Goal: Complete application form

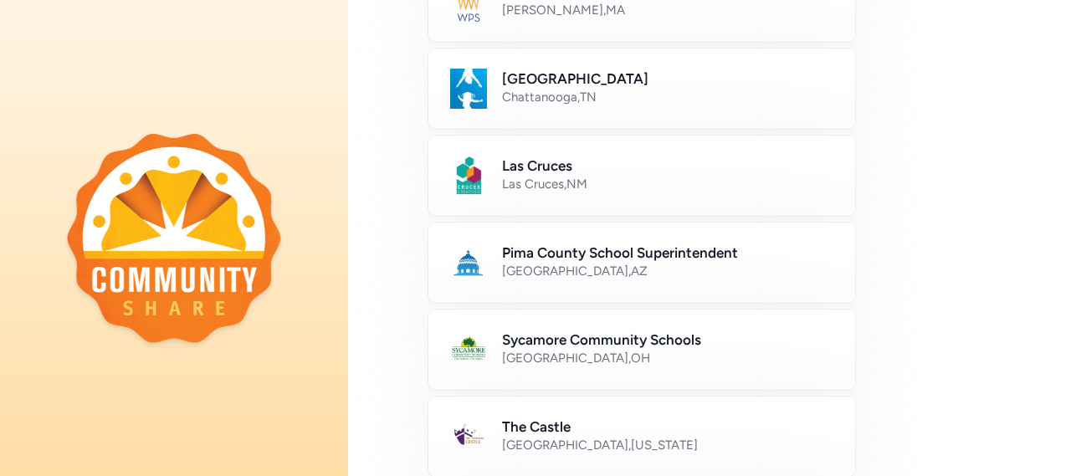
scroll to position [668, 0]
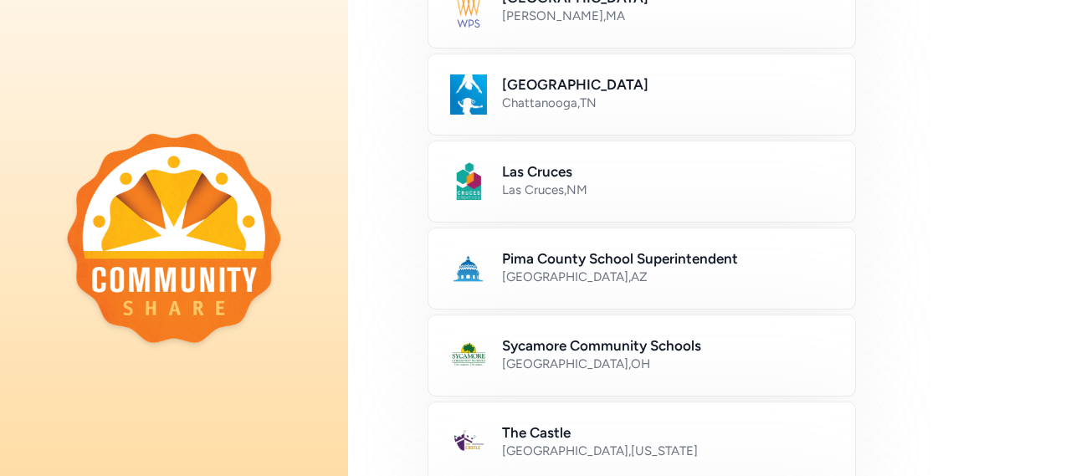
click at [529, 261] on h2 "Pima County School Superintendent" at bounding box center [668, 258] width 333 height 20
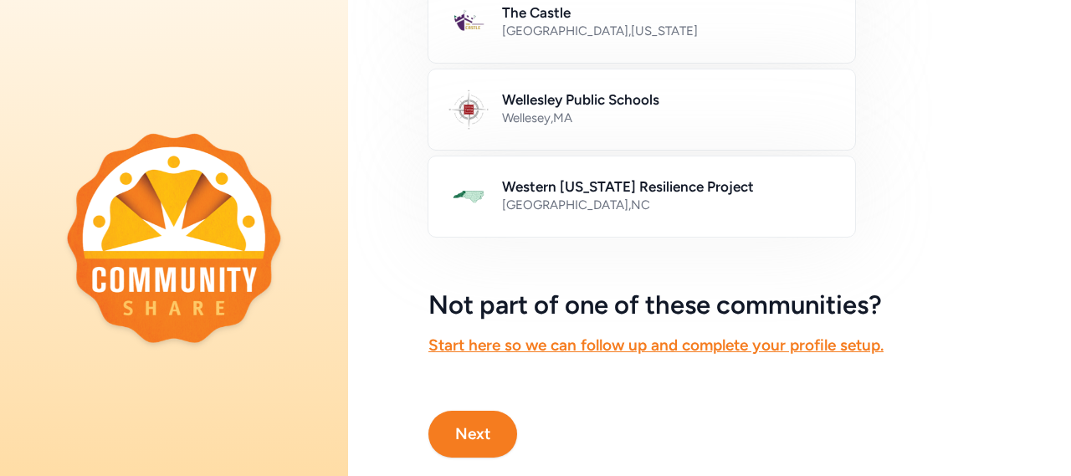
scroll to position [1129, 0]
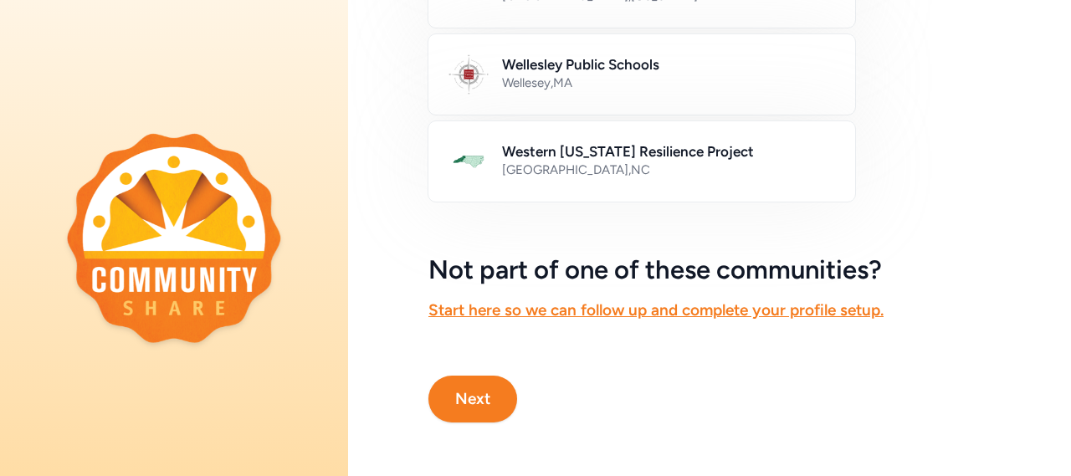
click at [473, 385] on button "Next" at bounding box center [472, 399] width 89 height 47
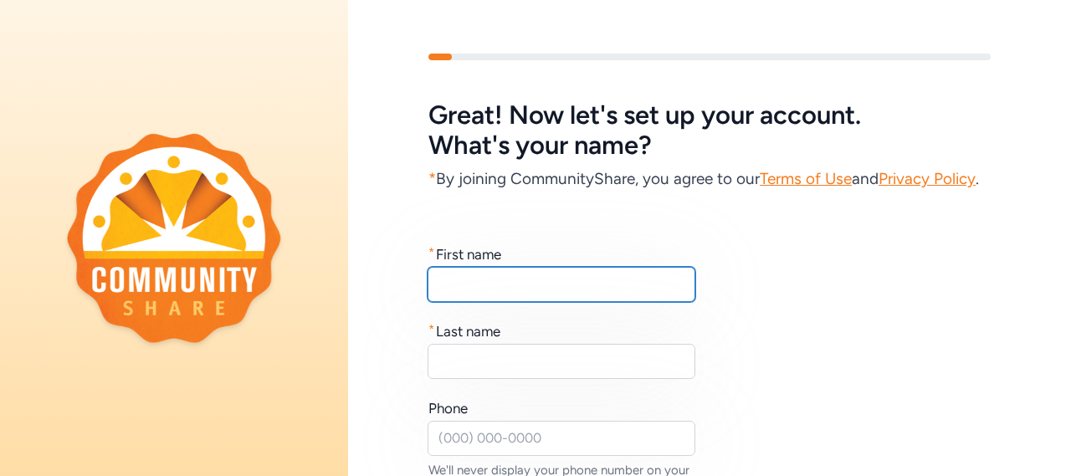
click at [460, 302] on input "text" at bounding box center [561, 284] width 268 height 35
type input "Dolly"
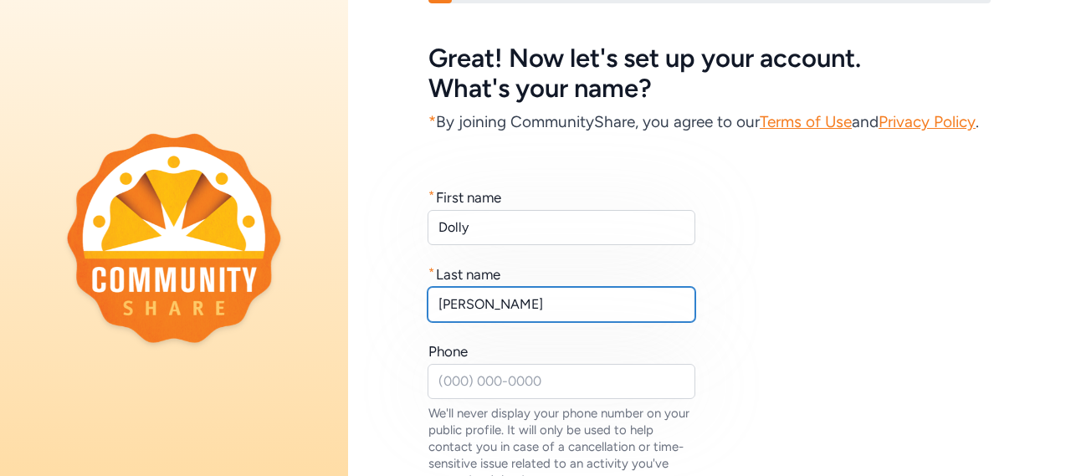
scroll to position [132, 0]
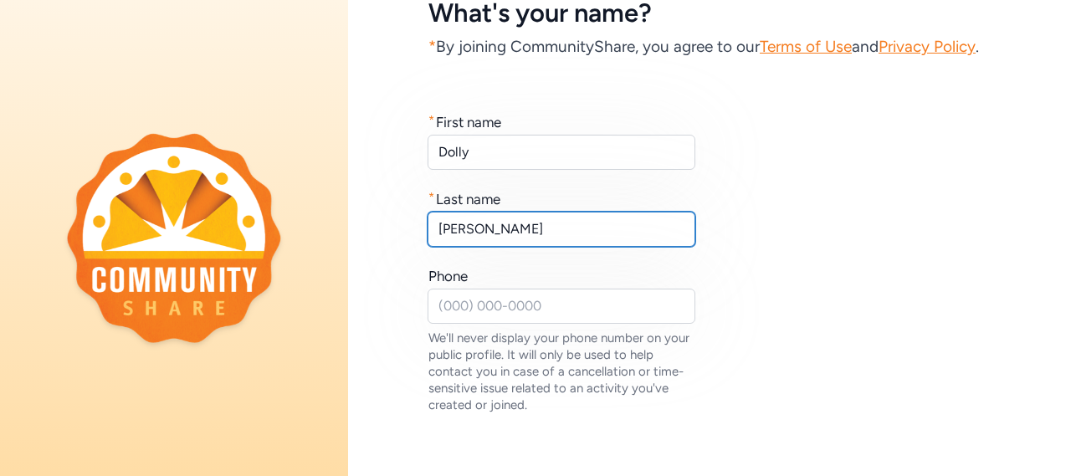
type input "[PERSON_NAME]"
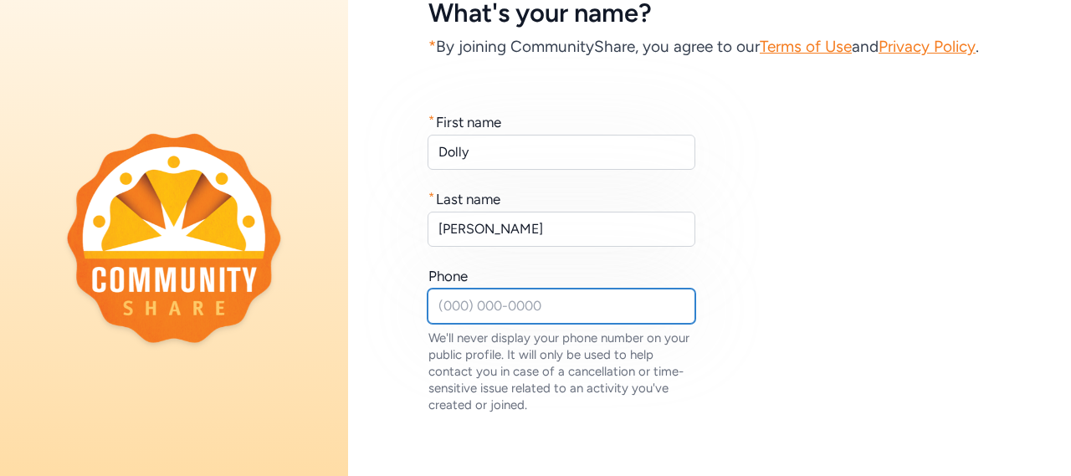
click at [553, 324] on input "text" at bounding box center [561, 306] width 268 height 35
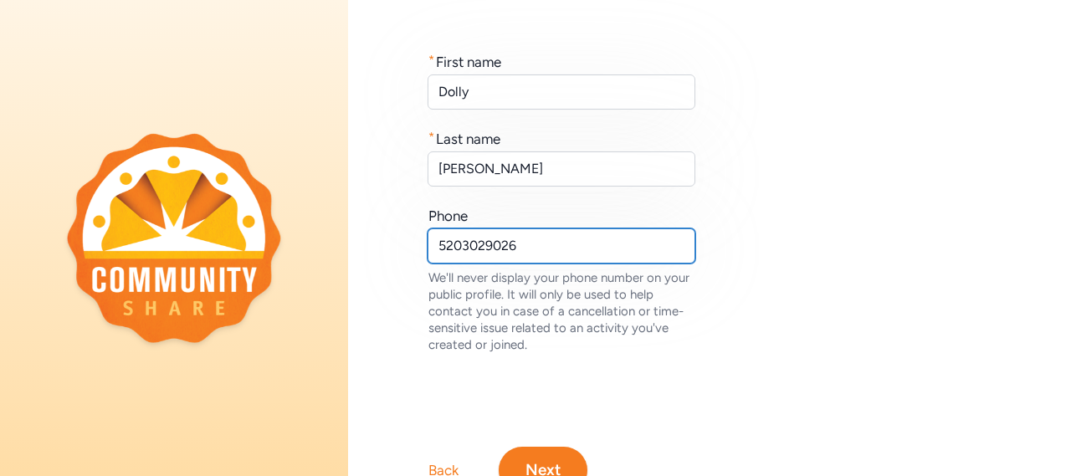
scroll to position [298, 0]
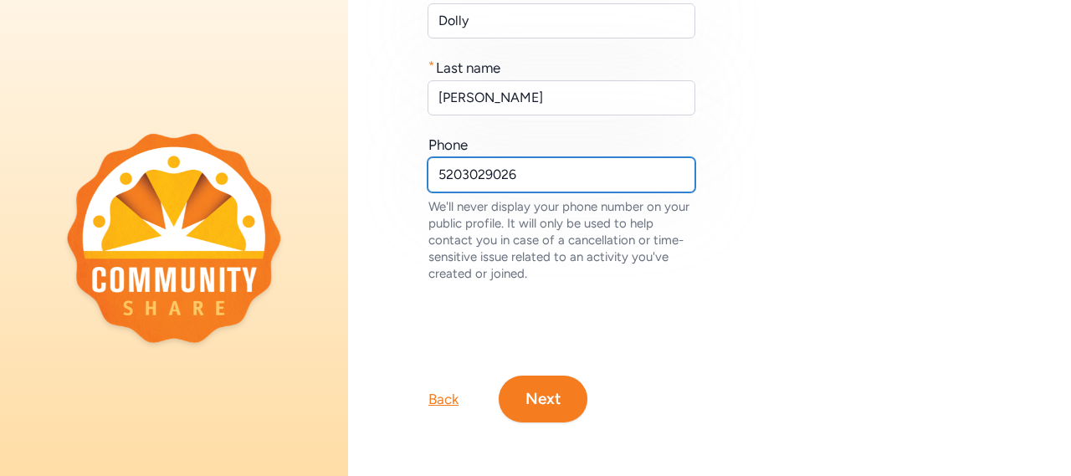
type input "5203029026"
click at [555, 391] on button "Next" at bounding box center [542, 399] width 89 height 47
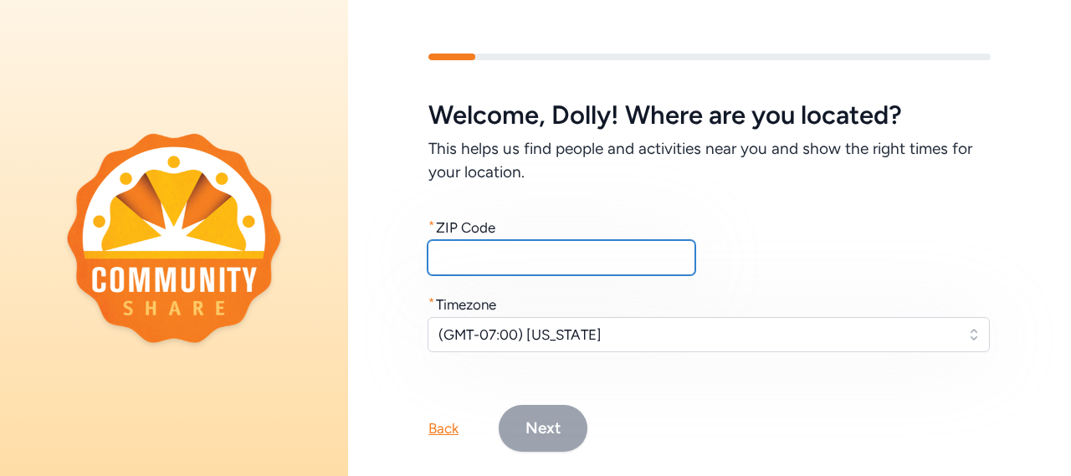
click at [542, 260] on input "text" at bounding box center [561, 257] width 268 height 35
type input "85706"
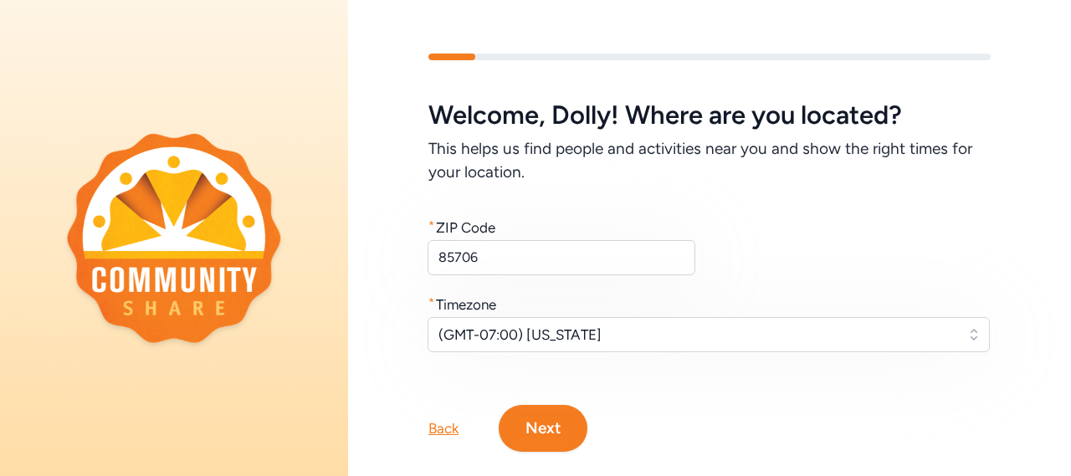
click at [565, 449] on button "Next" at bounding box center [542, 428] width 89 height 47
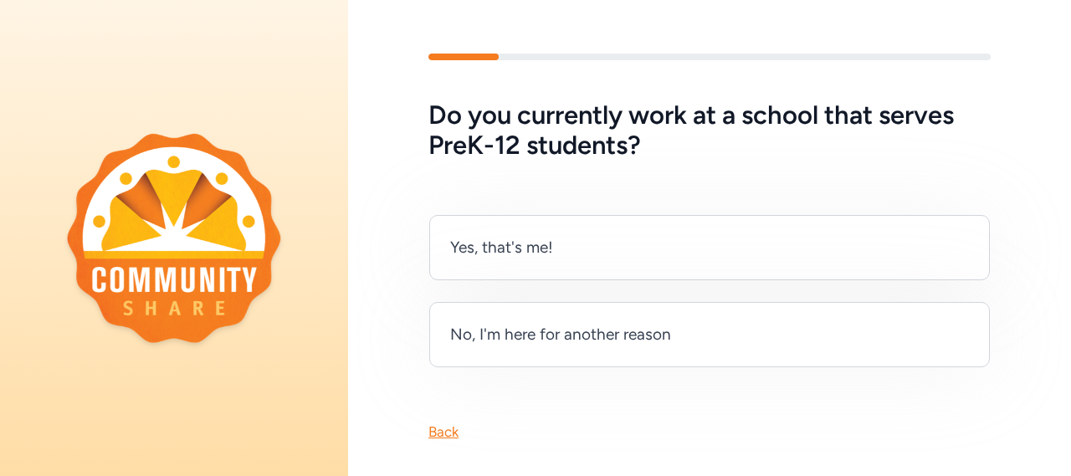
click at [594, 257] on div "Yes, that's me!" at bounding box center [709, 247] width 560 height 65
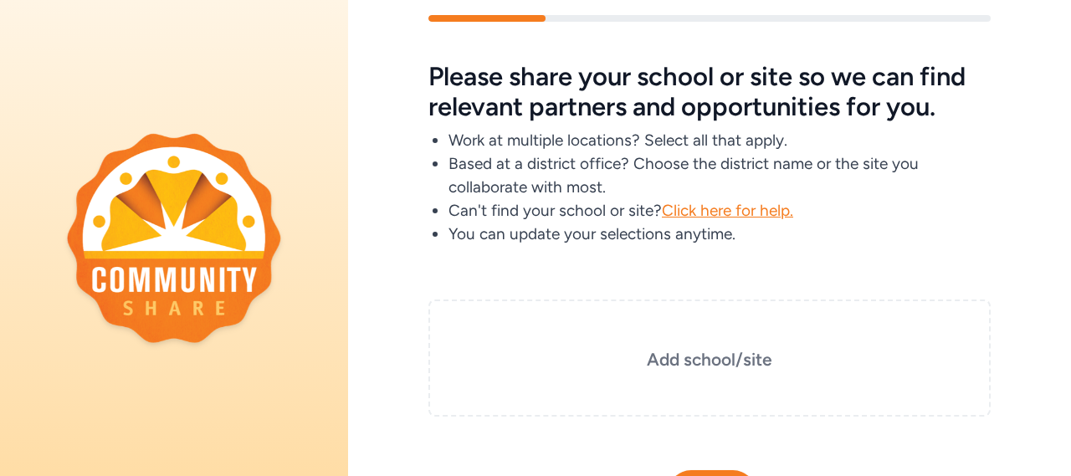
scroll to position [75, 0]
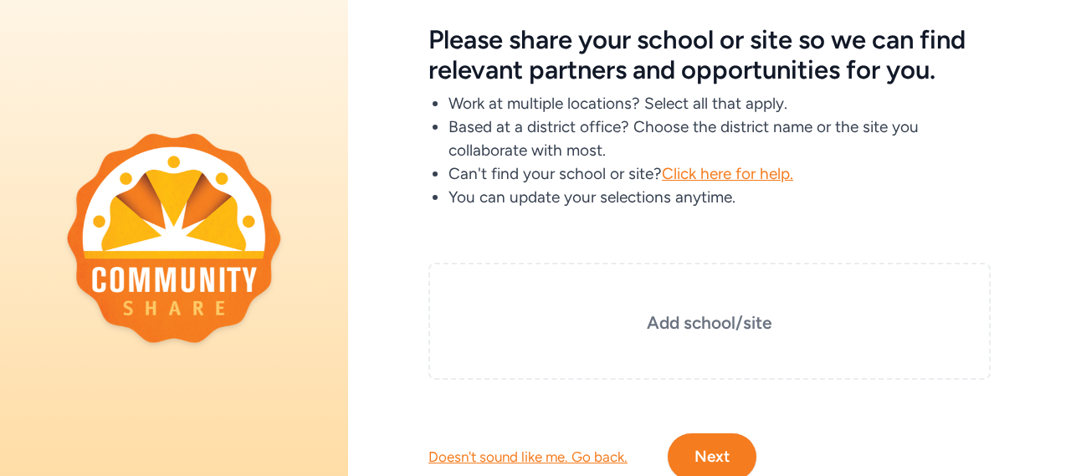
click at [731, 327] on h3 "Add school/site" at bounding box center [709, 322] width 478 height 23
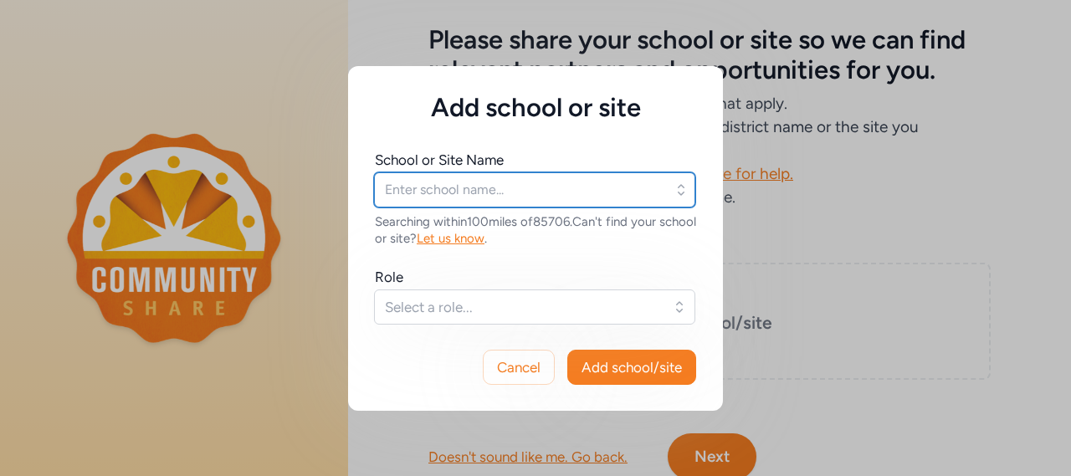
click at [476, 191] on input "text" at bounding box center [534, 189] width 321 height 35
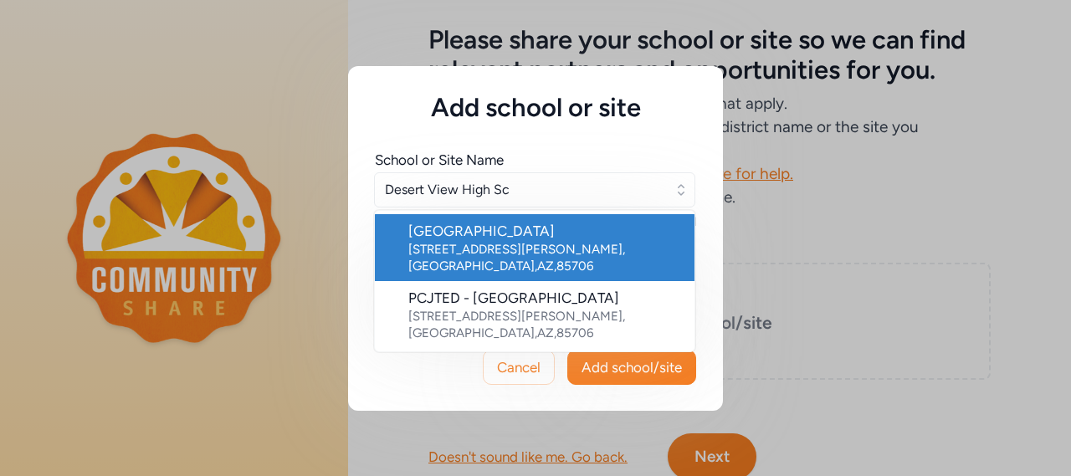
click at [426, 239] on div "[GEOGRAPHIC_DATA]" at bounding box center [544, 231] width 273 height 20
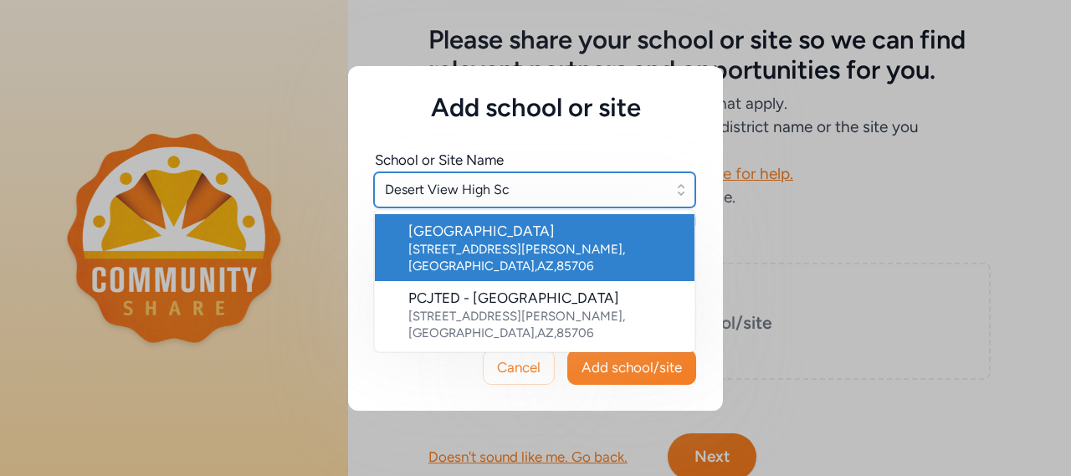
type input "[GEOGRAPHIC_DATA]"
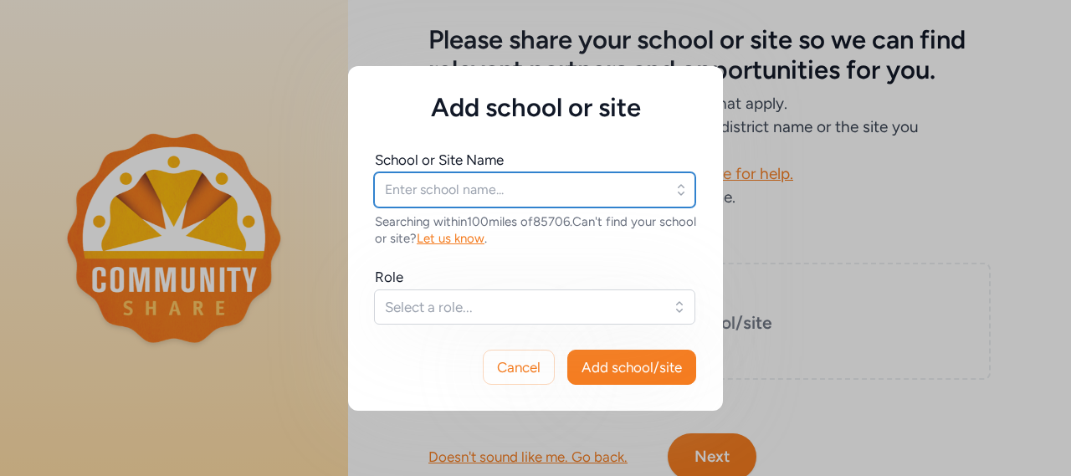
type input "[GEOGRAPHIC_DATA]"
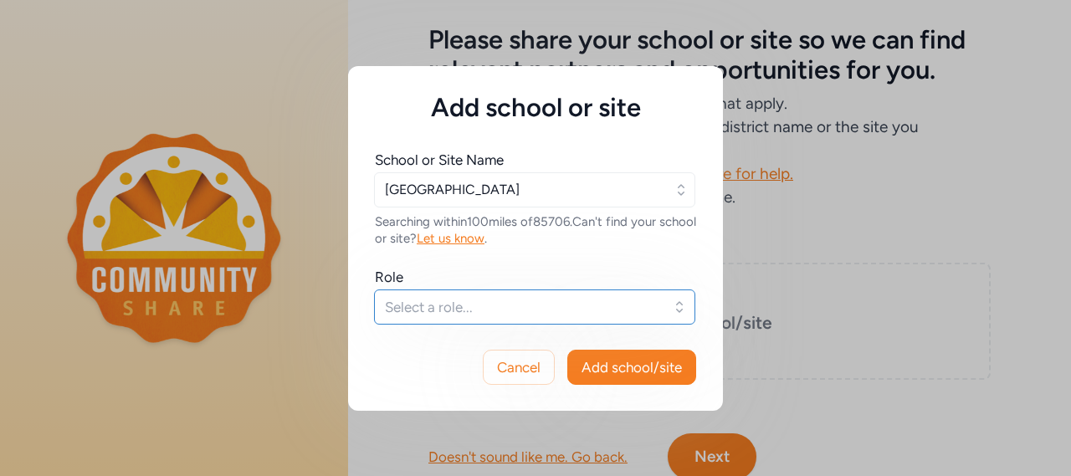
click at [425, 310] on span "Select a role..." at bounding box center [523, 307] width 276 height 20
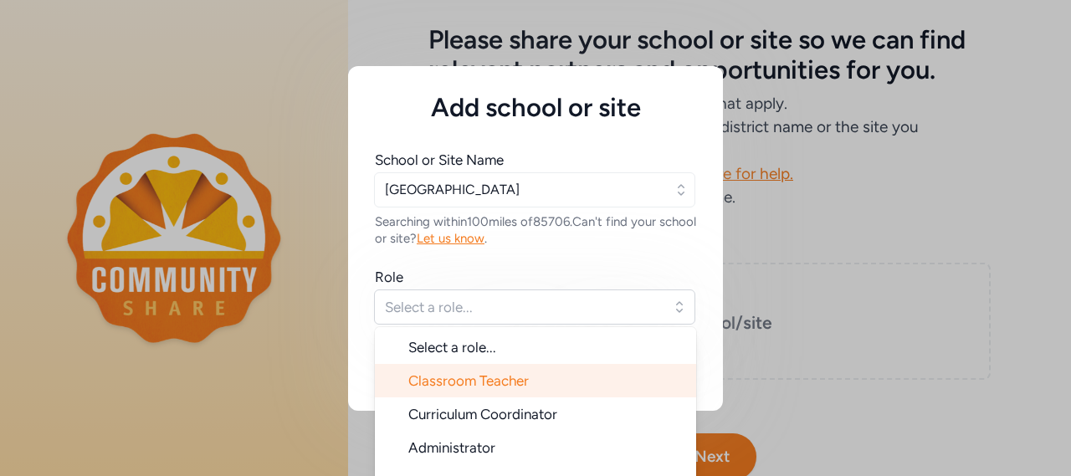
click at [427, 381] on span "Classroom Teacher" at bounding box center [468, 380] width 120 height 17
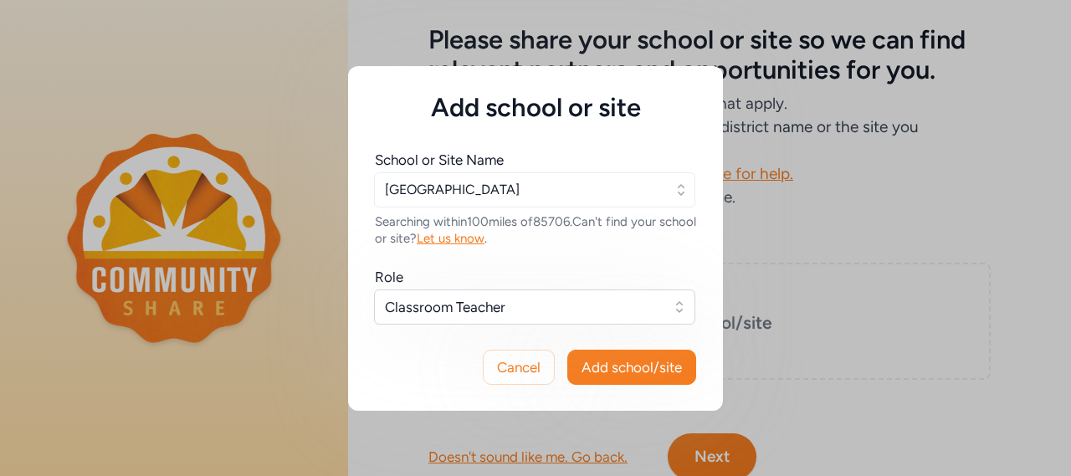
click at [662, 372] on span "Add school/site" at bounding box center [631, 367] width 100 height 20
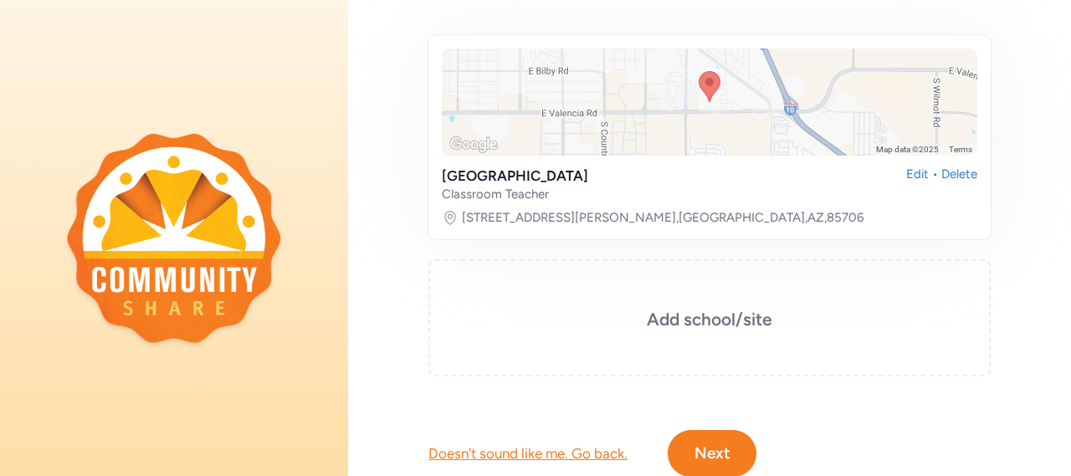
scroll to position [292, 0]
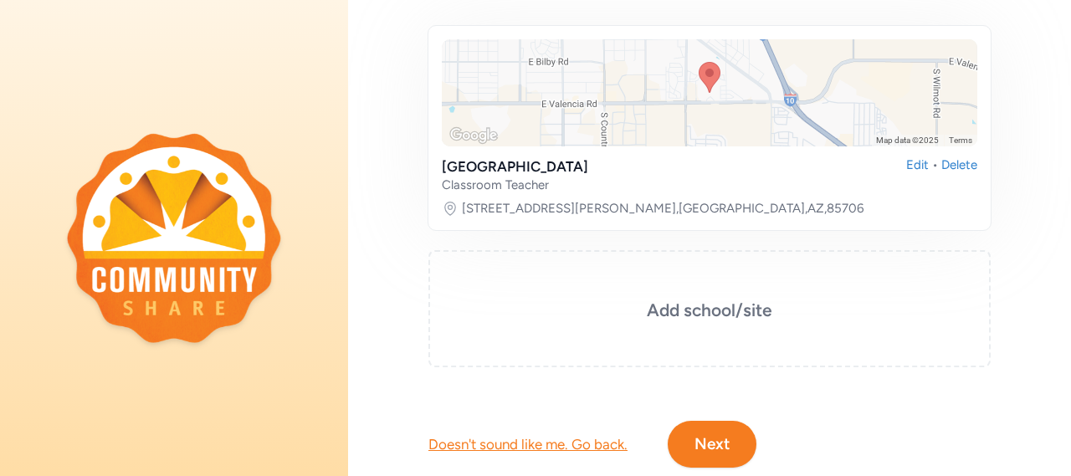
click at [714, 436] on button "Next" at bounding box center [711, 444] width 89 height 47
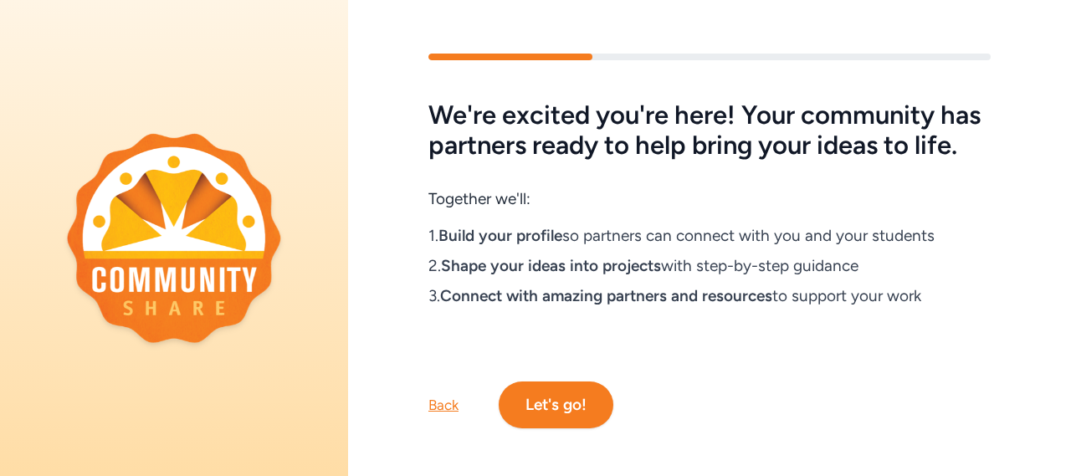
click at [587, 426] on button "Let's go!" at bounding box center [555, 404] width 115 height 47
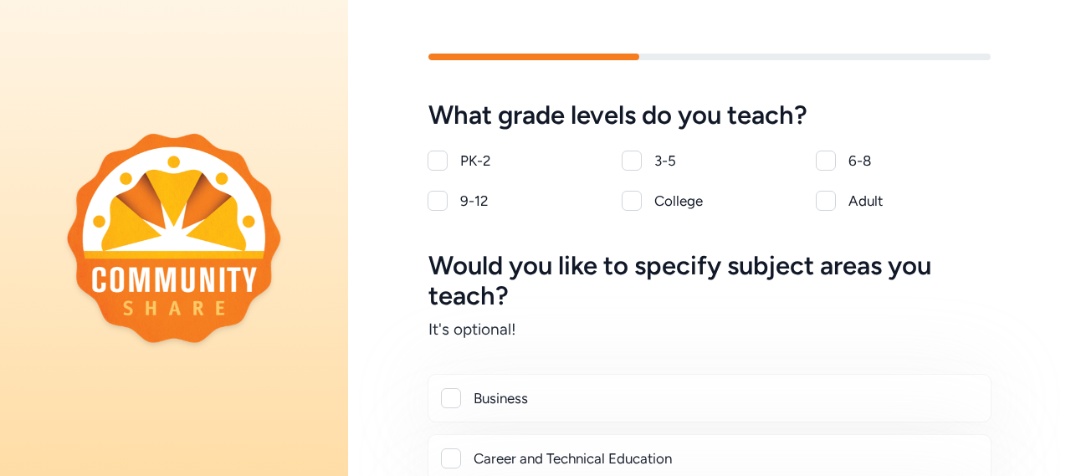
click at [438, 207] on div at bounding box center [437, 201] width 20 height 20
checkbox input "true"
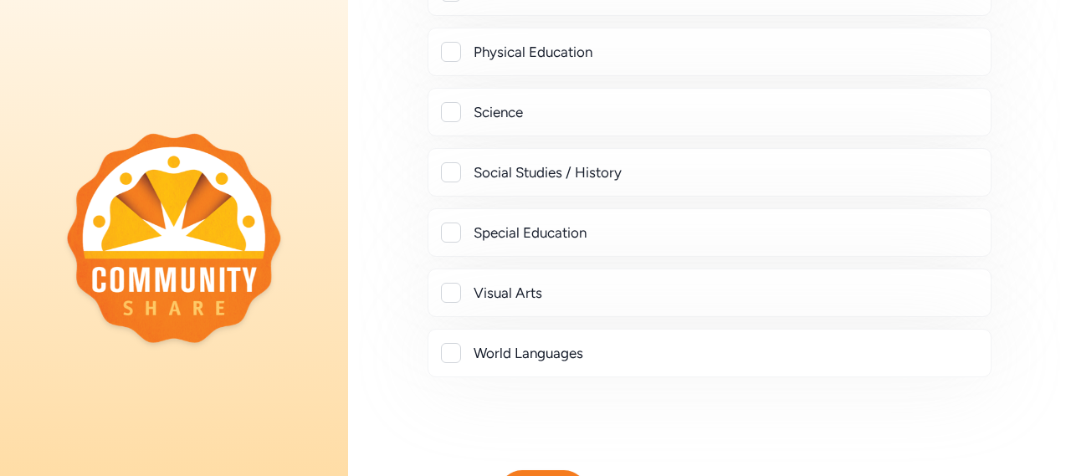
scroll to position [773, 0]
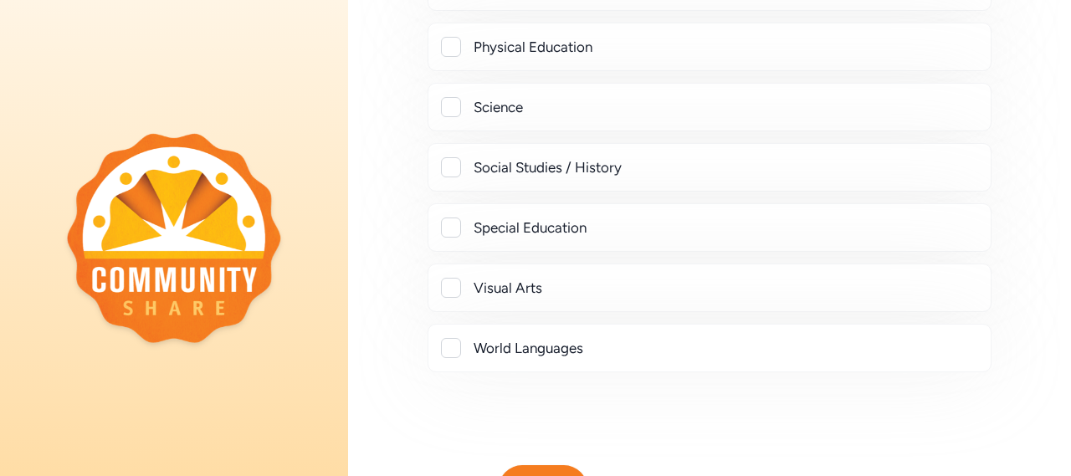
click at [444, 107] on div at bounding box center [451, 107] width 20 height 20
checkbox input "true"
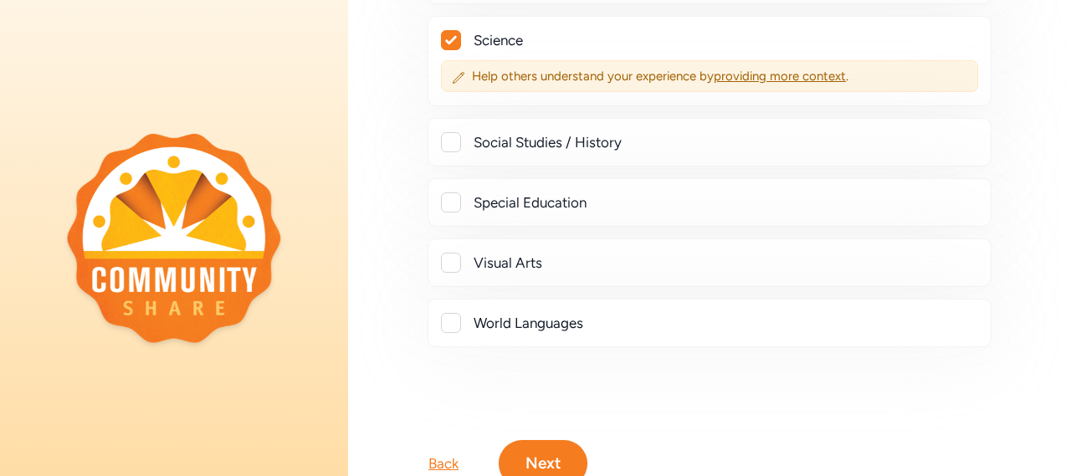
scroll to position [908, 0]
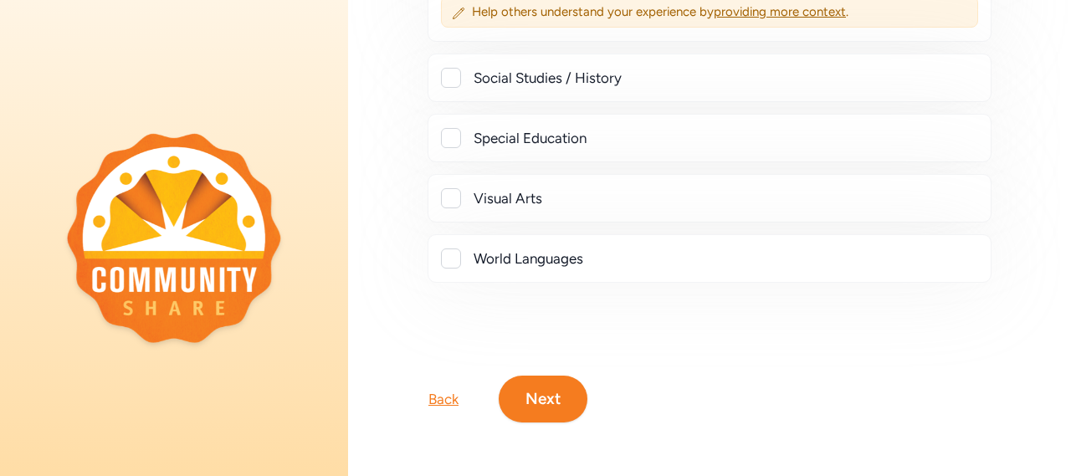
click at [529, 381] on button "Next" at bounding box center [542, 399] width 89 height 47
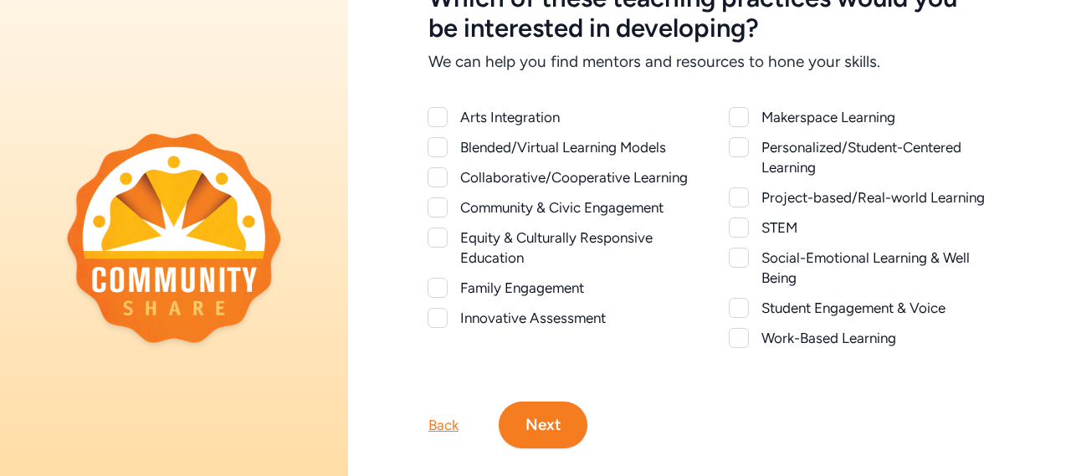
scroll to position [118, 0]
click at [741, 236] on div at bounding box center [738, 227] width 18 height 20
click at [731, 196] on div at bounding box center [739, 197] width 20 height 20
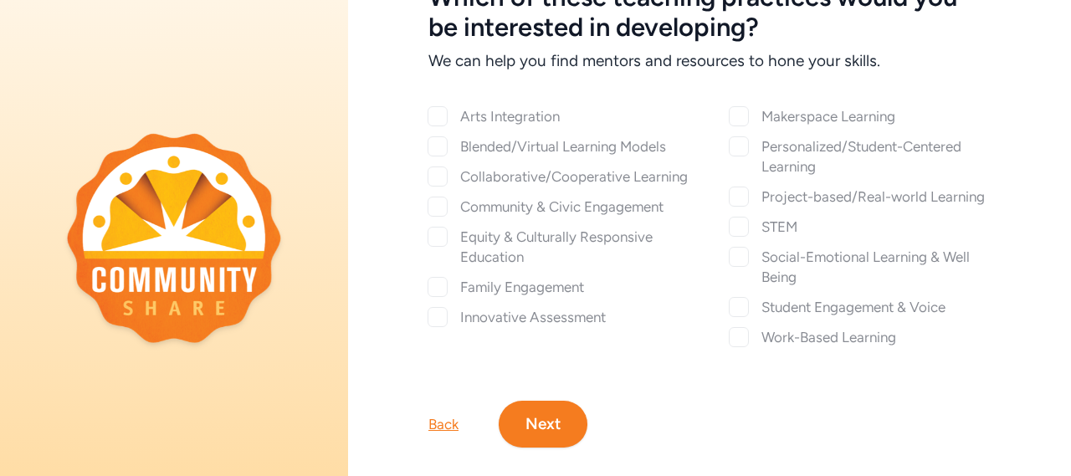
checkbox input "true"
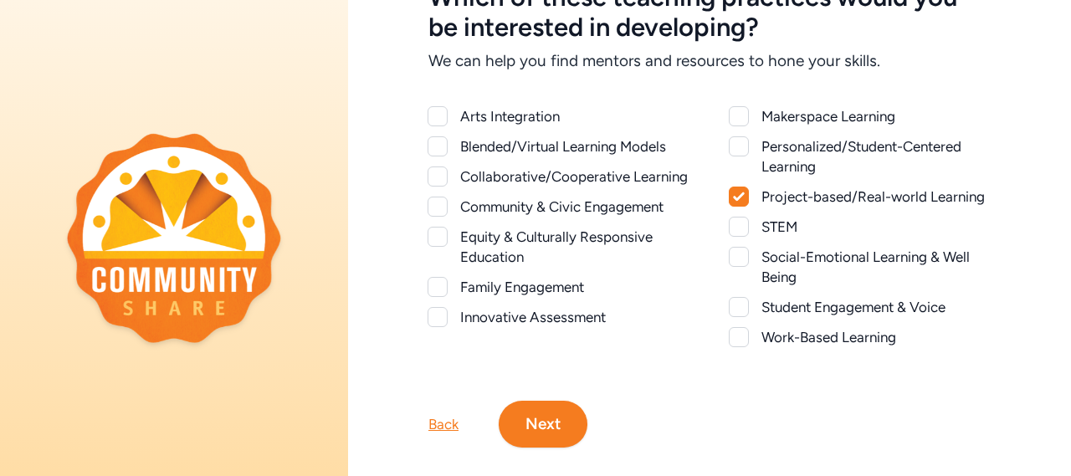
click at [732, 231] on div at bounding box center [739, 227] width 20 height 20
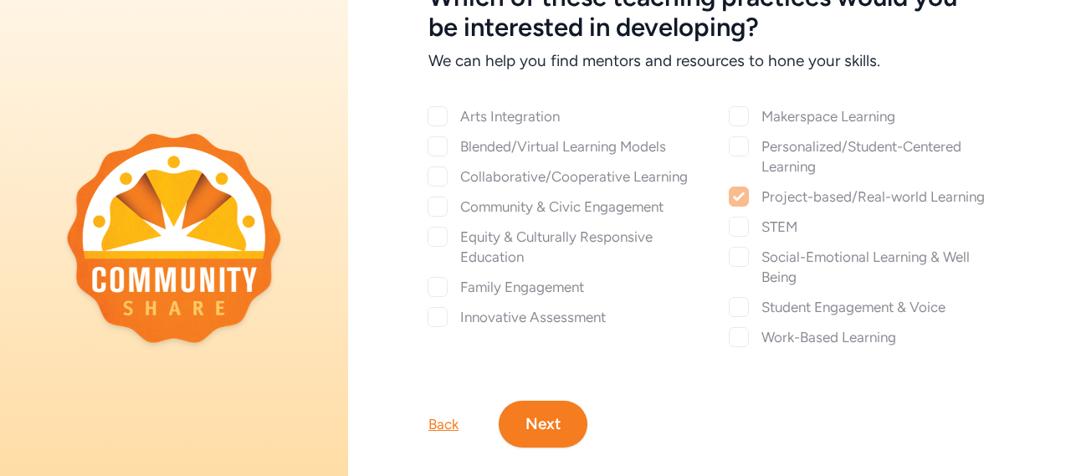
checkbox input "true"
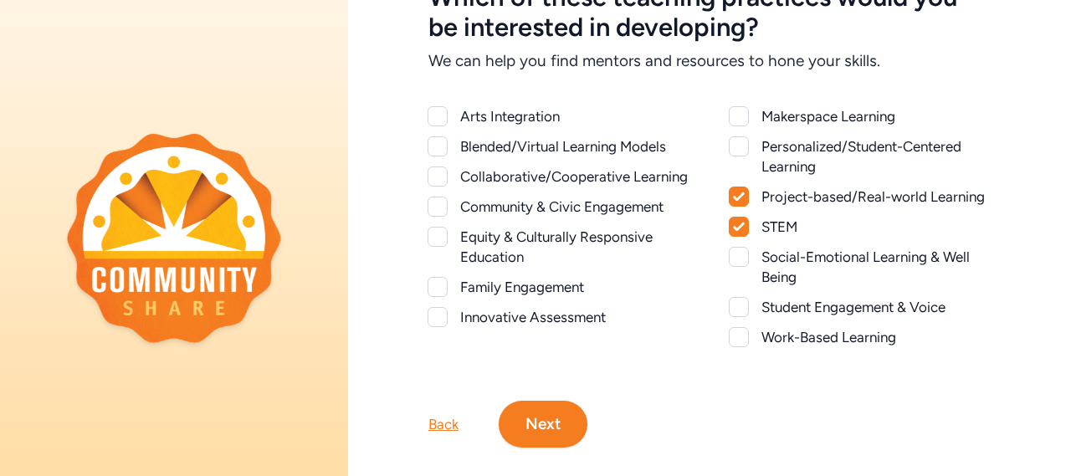
click at [729, 154] on div at bounding box center [739, 146] width 20 height 20
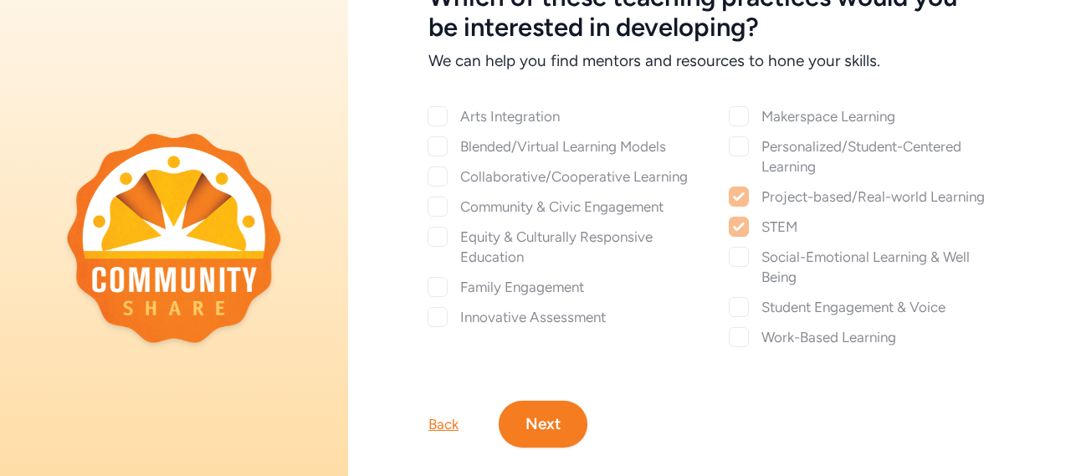
checkbox input "true"
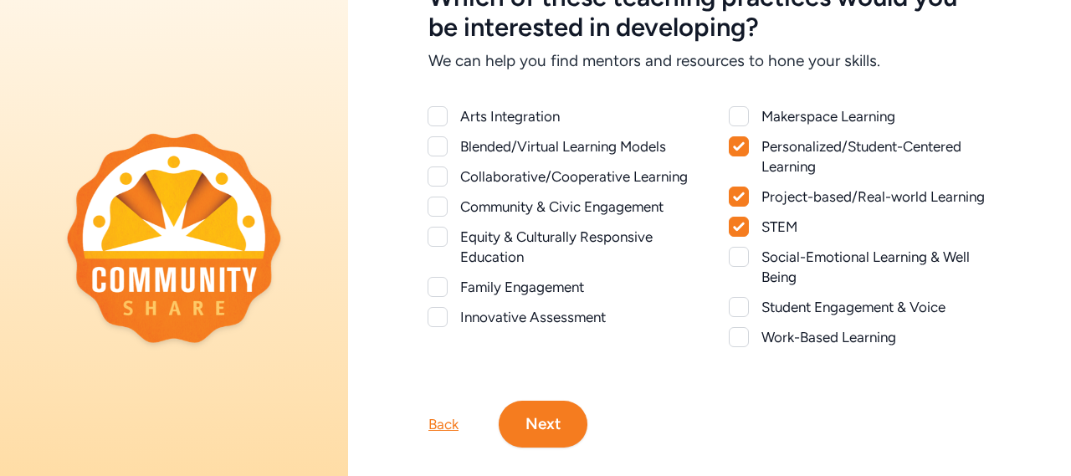
click at [432, 185] on div at bounding box center [437, 176] width 20 height 20
checkbox input "true"
click at [432, 217] on div at bounding box center [437, 207] width 20 height 20
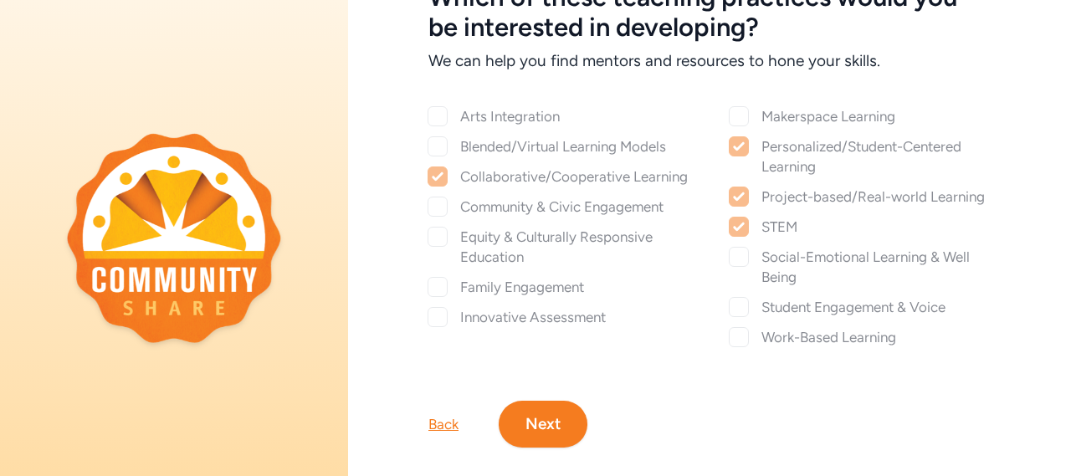
checkbox input "true"
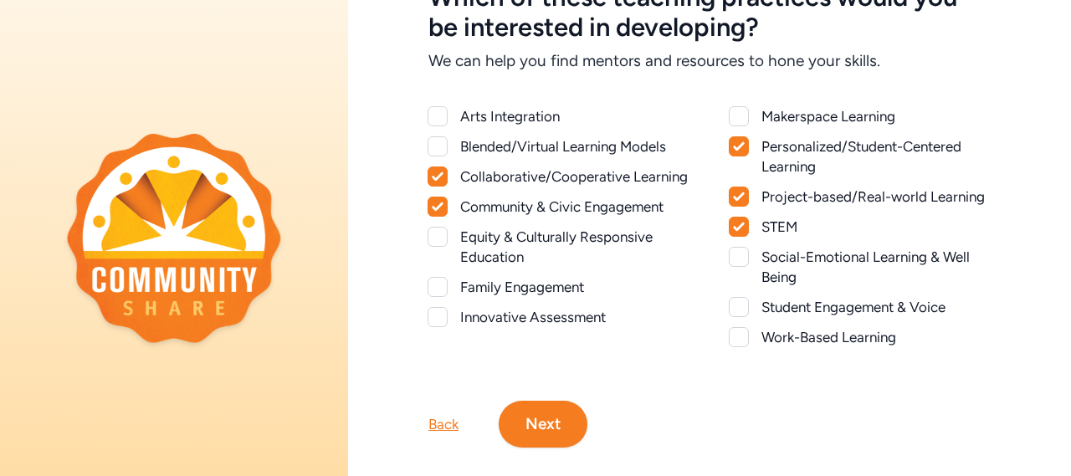
click at [435, 327] on div at bounding box center [437, 317] width 20 height 20
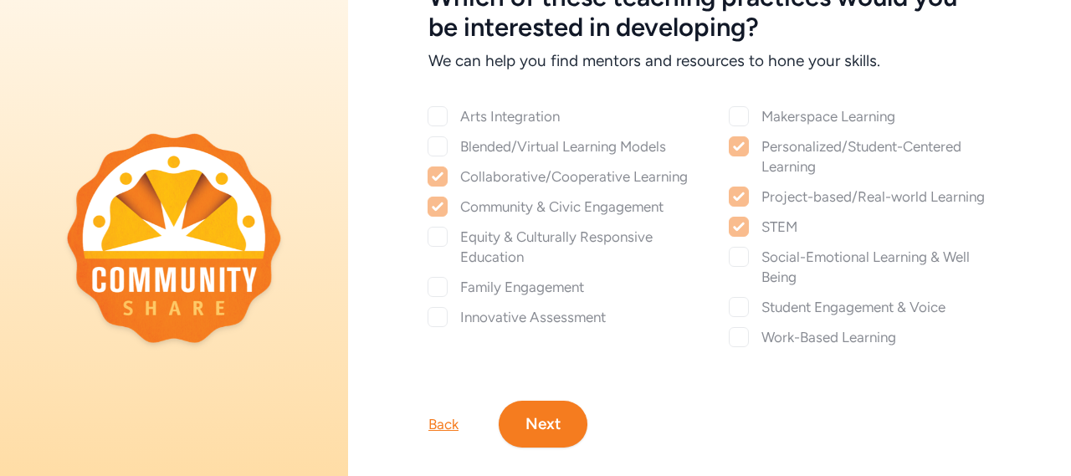
checkbox input "true"
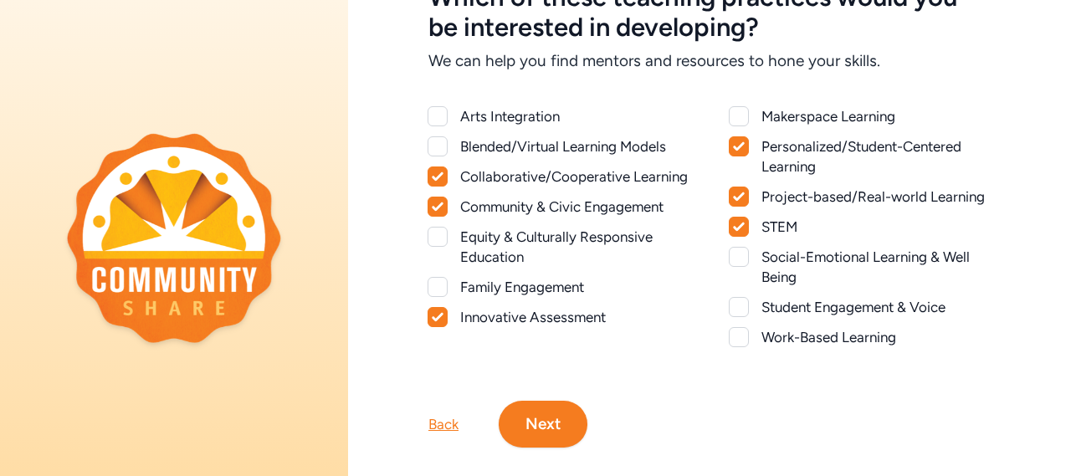
click at [739, 338] on div at bounding box center [739, 337] width 20 height 20
checkbox input "true"
click at [729, 311] on div at bounding box center [739, 307] width 20 height 20
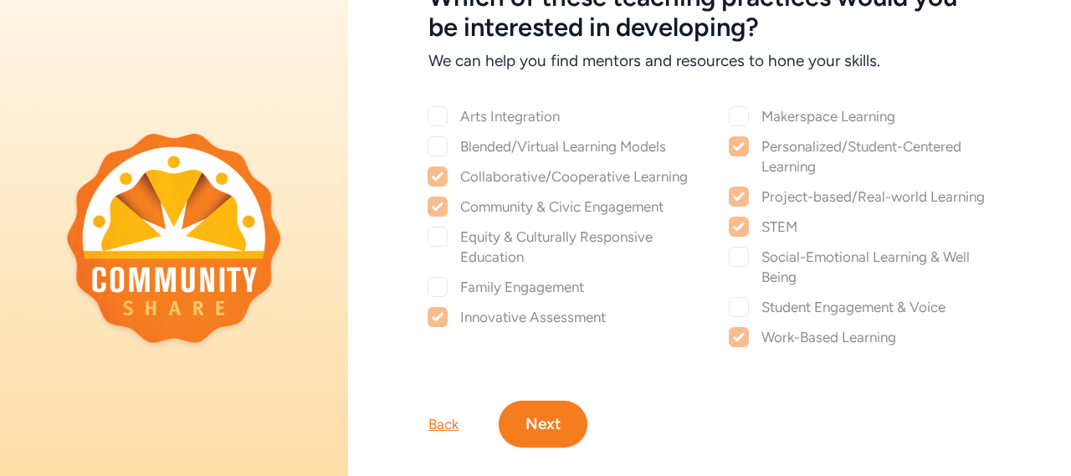
checkbox input "true"
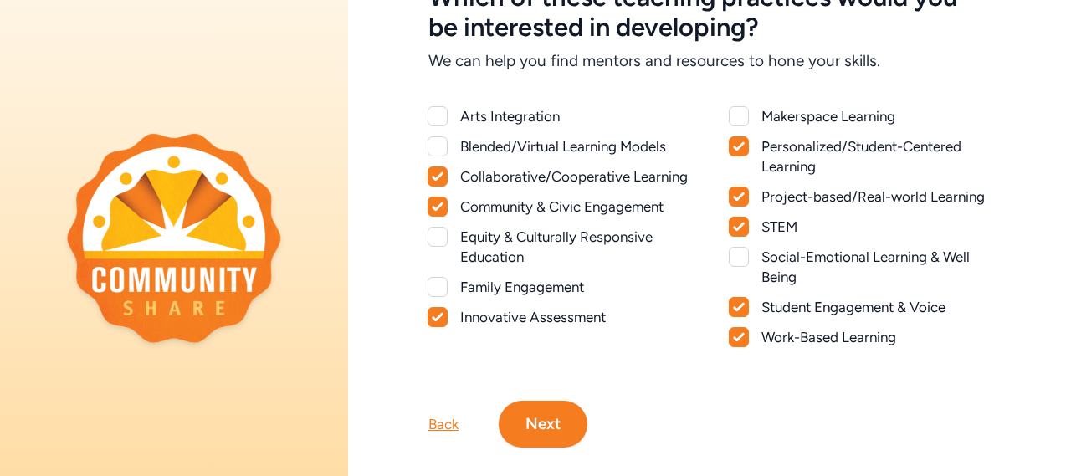
click at [737, 254] on div at bounding box center [739, 257] width 20 height 20
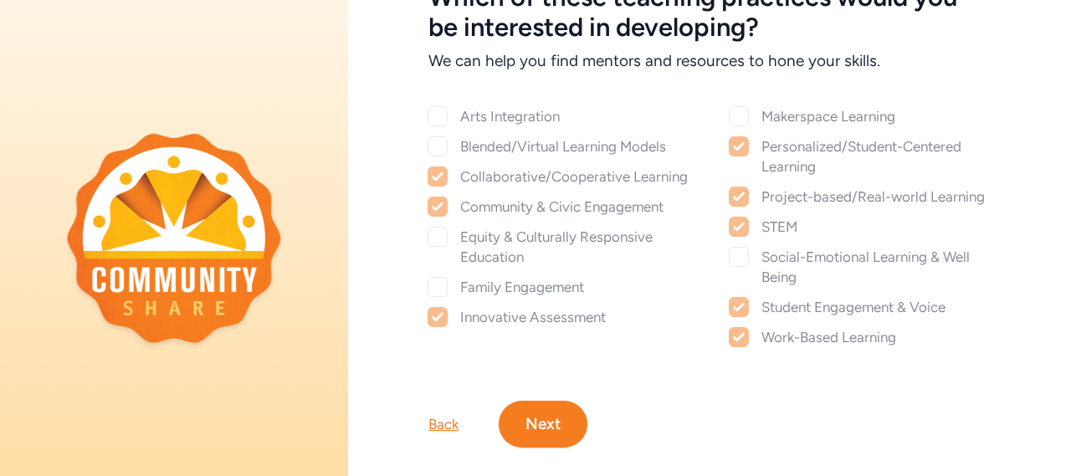
checkbox input "true"
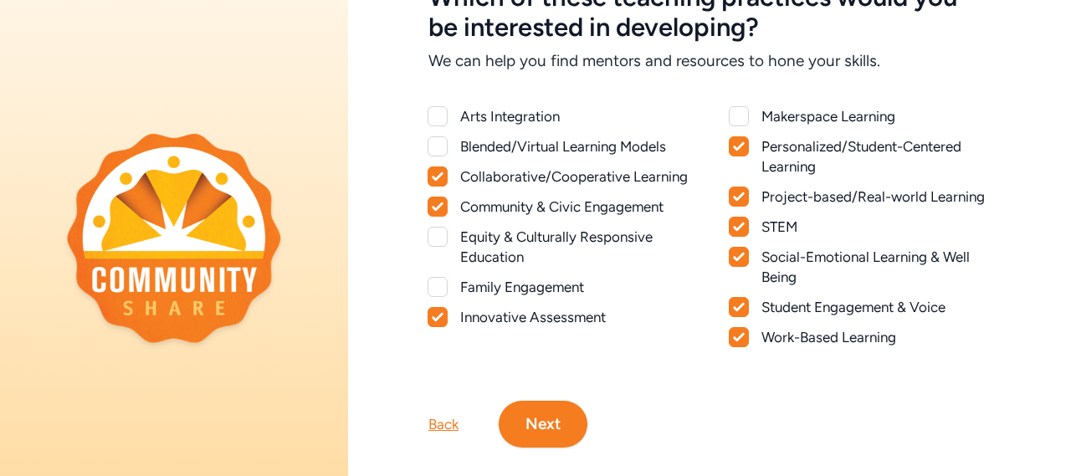
click at [533, 424] on button "Next" at bounding box center [542, 424] width 89 height 47
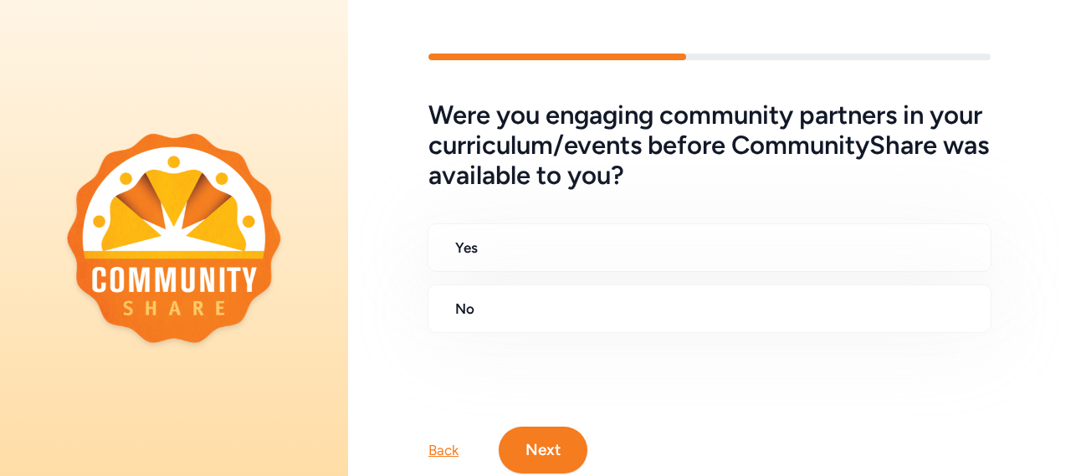
click at [478, 309] on h2 "No" at bounding box center [716, 309] width 522 height 20
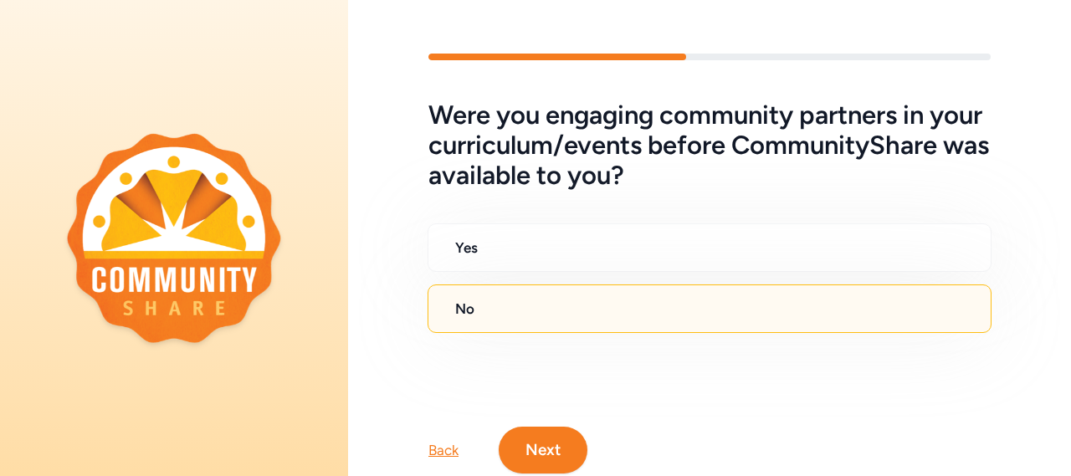
scroll to position [62, 0]
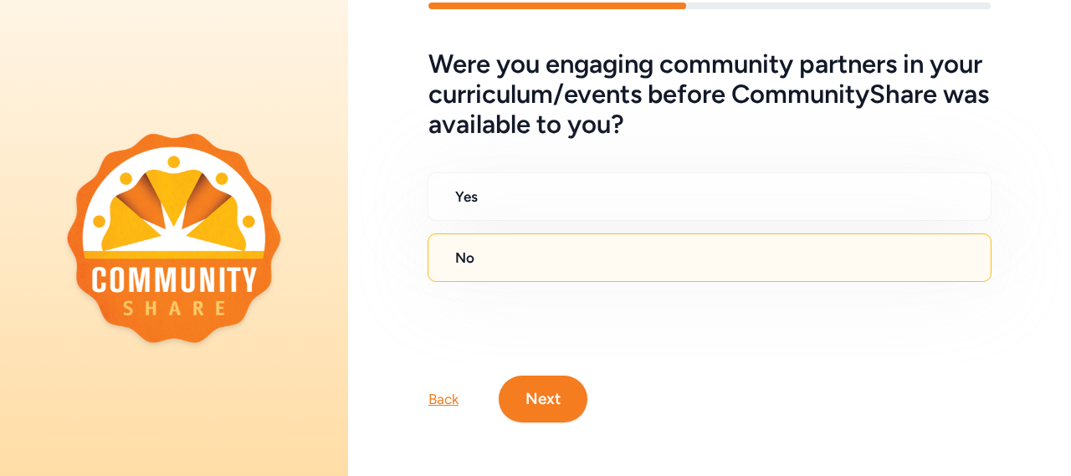
click at [530, 378] on button "Next" at bounding box center [542, 399] width 89 height 47
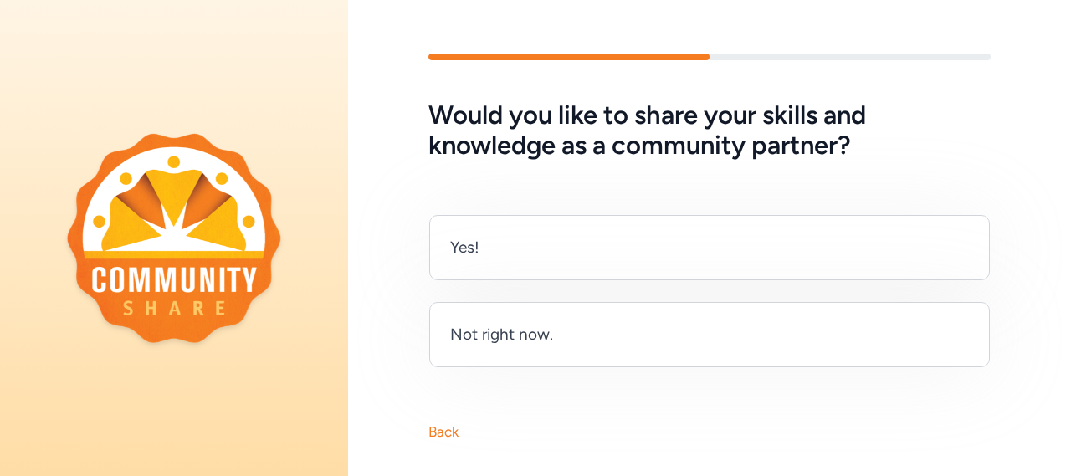
click at [504, 335] on div "Not right now." at bounding box center [501, 334] width 103 height 23
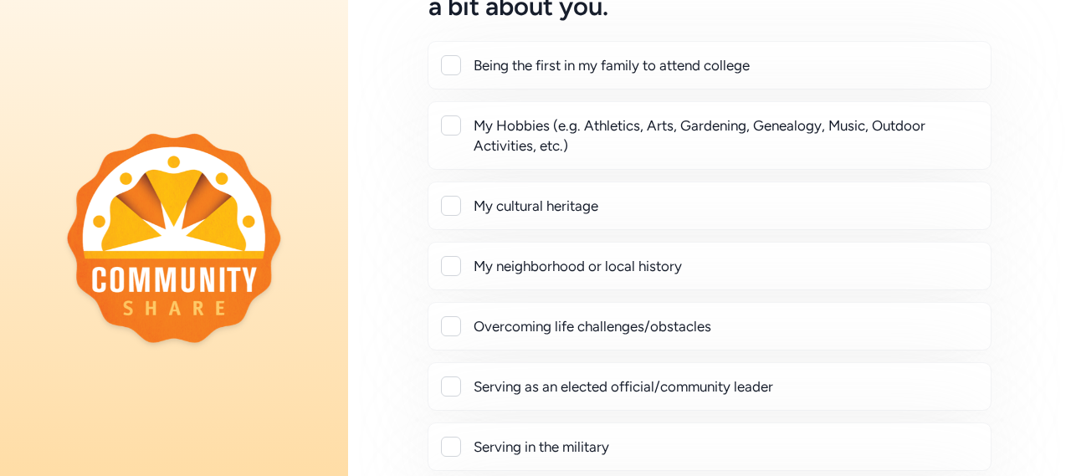
scroll to position [187, 0]
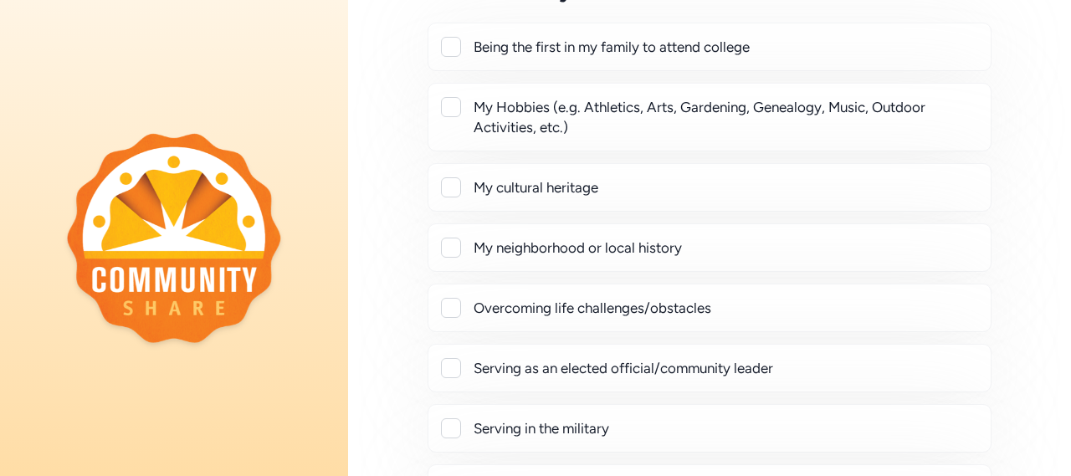
click at [445, 196] on div at bounding box center [451, 187] width 20 height 20
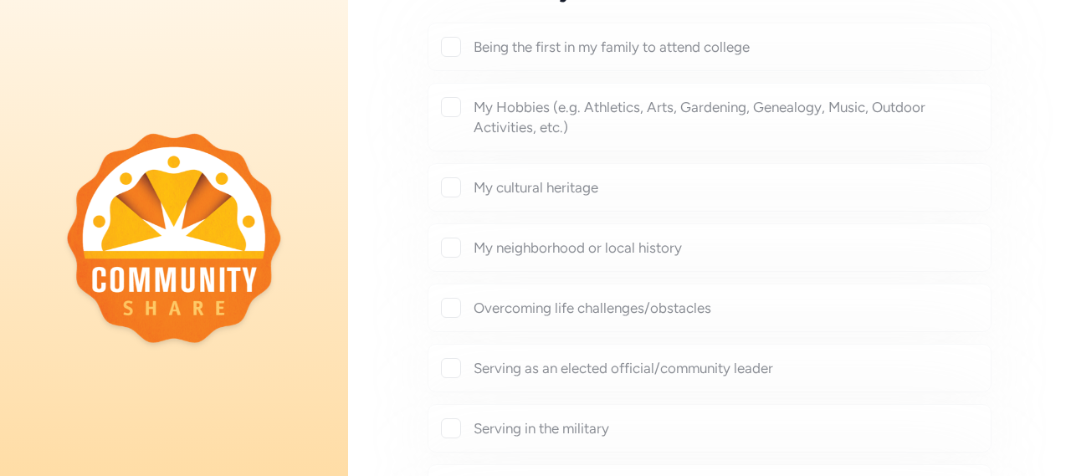
checkbox input "true"
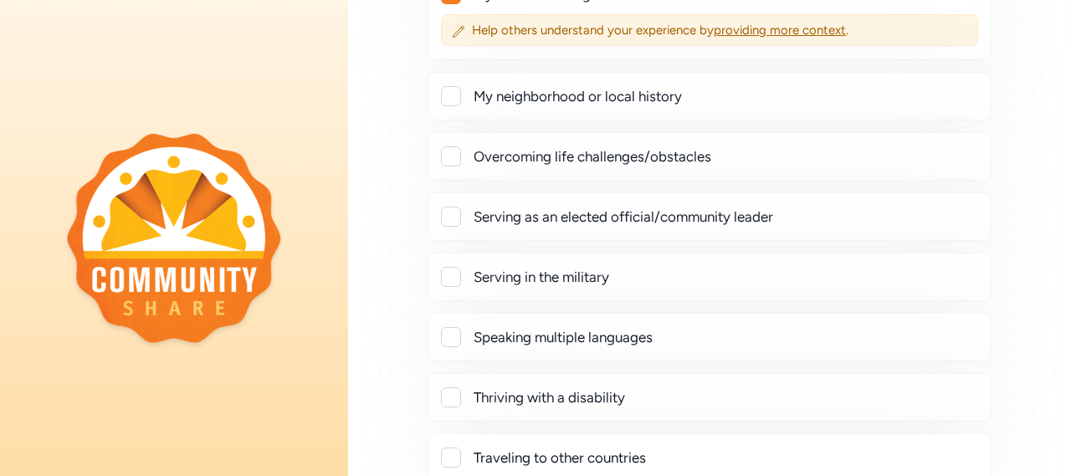
scroll to position [384, 0]
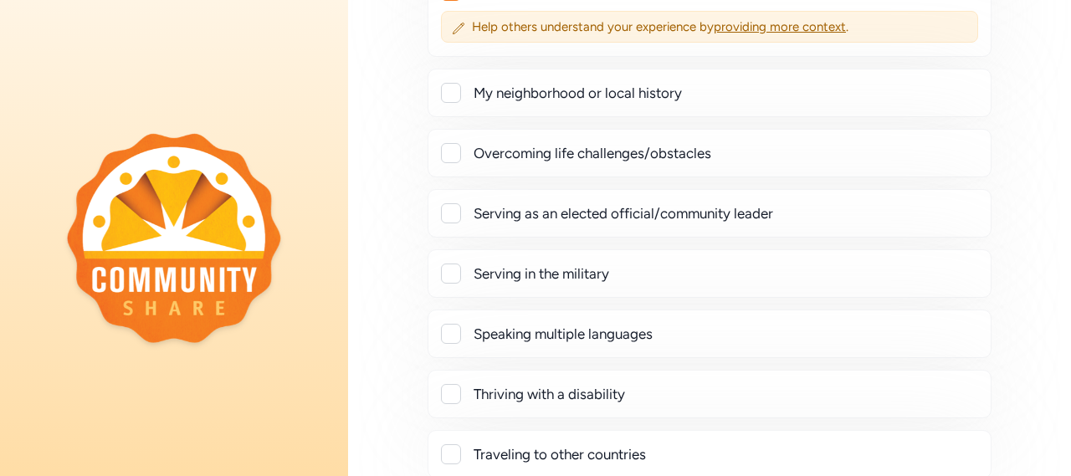
click at [450, 154] on div at bounding box center [451, 153] width 20 height 20
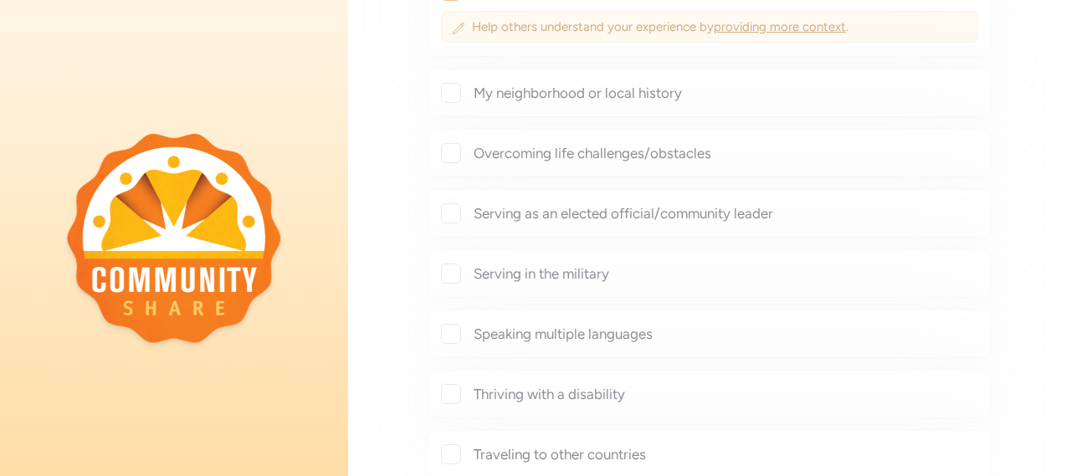
checkbox input "true"
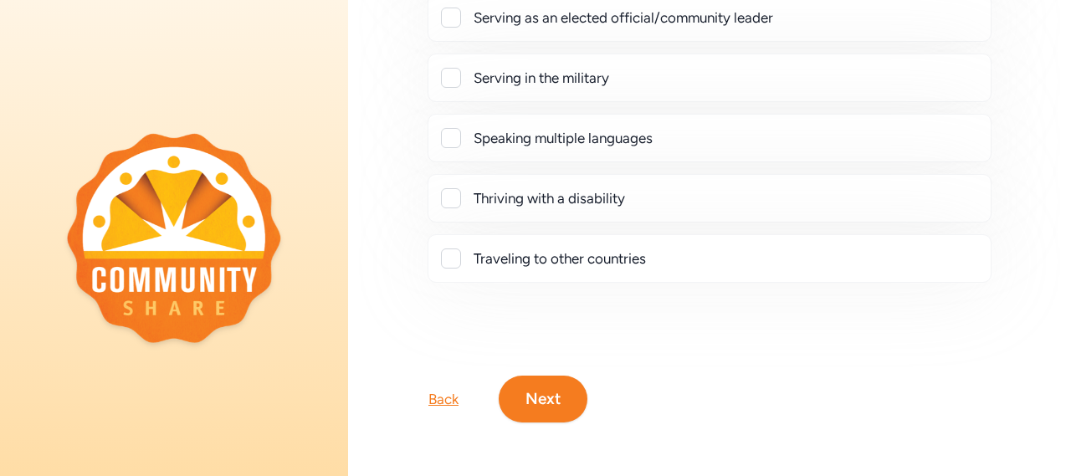
scroll to position [626, 0]
click at [454, 129] on div at bounding box center [451, 138] width 20 height 20
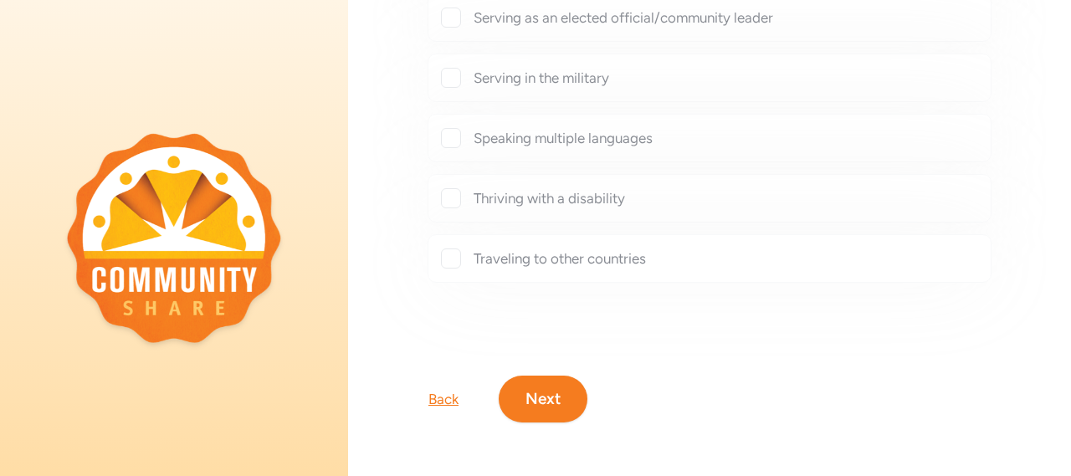
checkbox input "true"
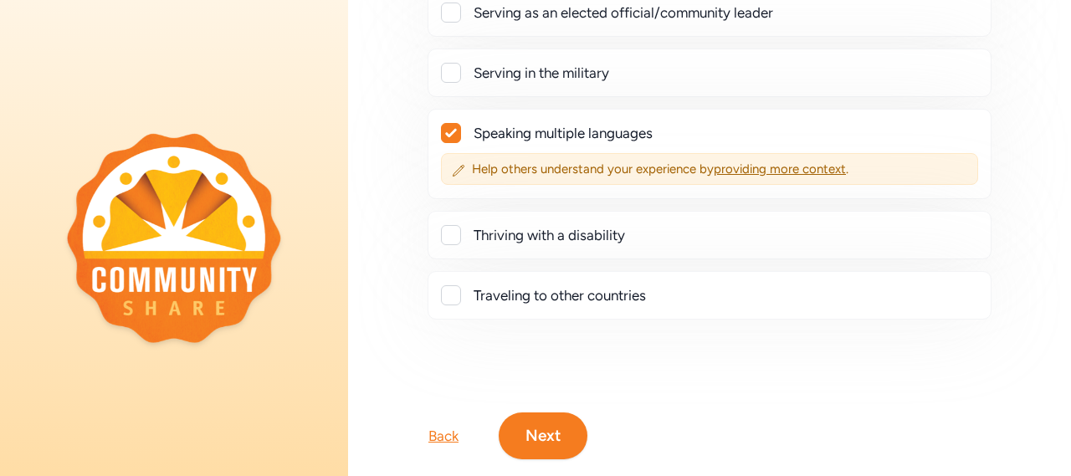
scroll to position [668, 0]
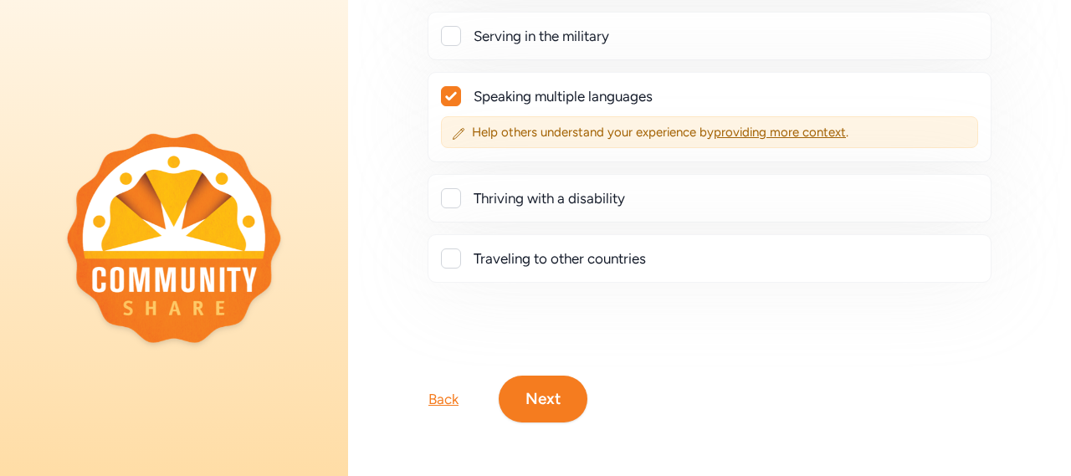
click at [534, 386] on button "Next" at bounding box center [542, 399] width 89 height 47
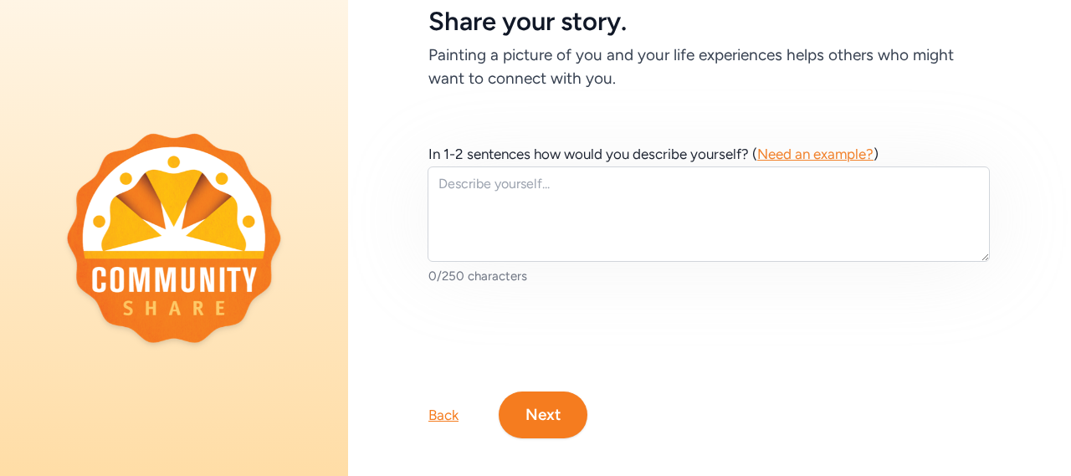
scroll to position [101, 0]
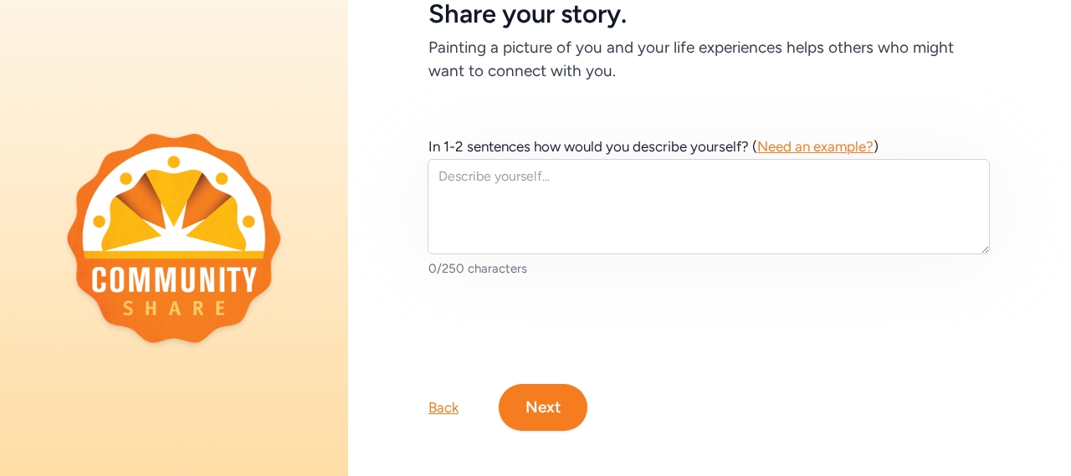
click at [554, 412] on button "Next" at bounding box center [542, 407] width 89 height 47
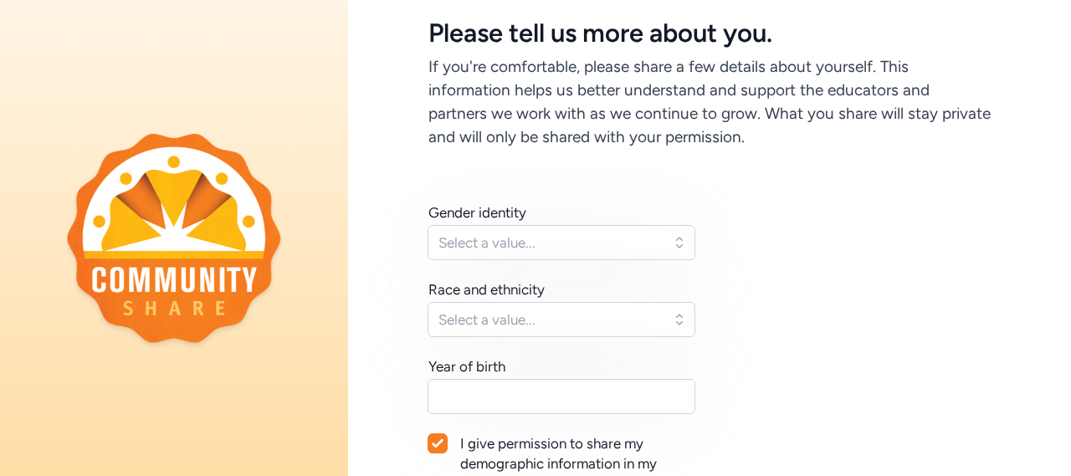
scroll to position [83, 0]
click at [473, 241] on span "Select a value..." at bounding box center [549, 242] width 222 height 20
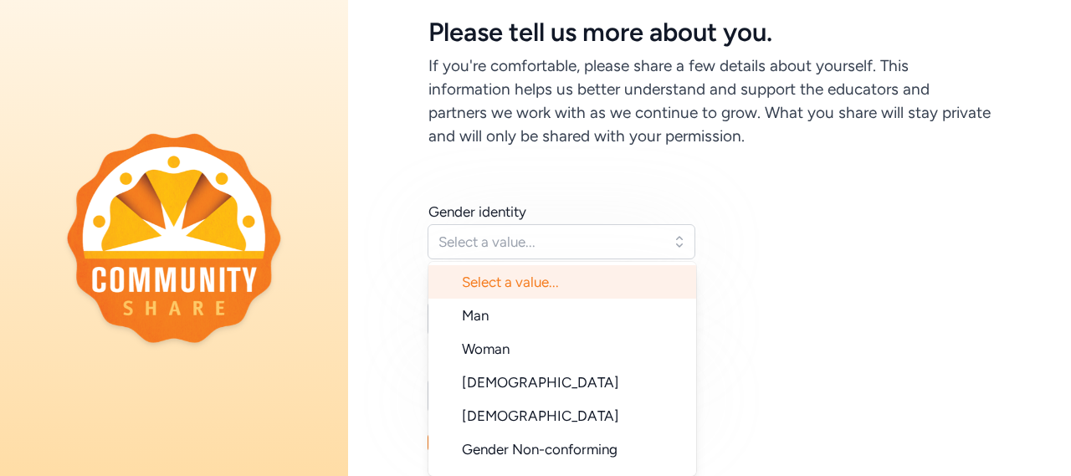
click at [470, 349] on span "Woman" at bounding box center [486, 348] width 48 height 17
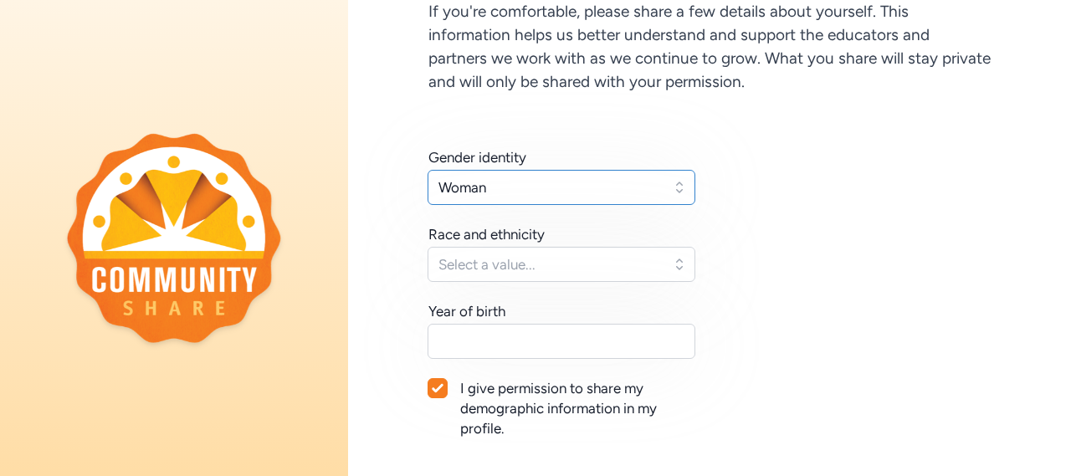
scroll to position [204, 0]
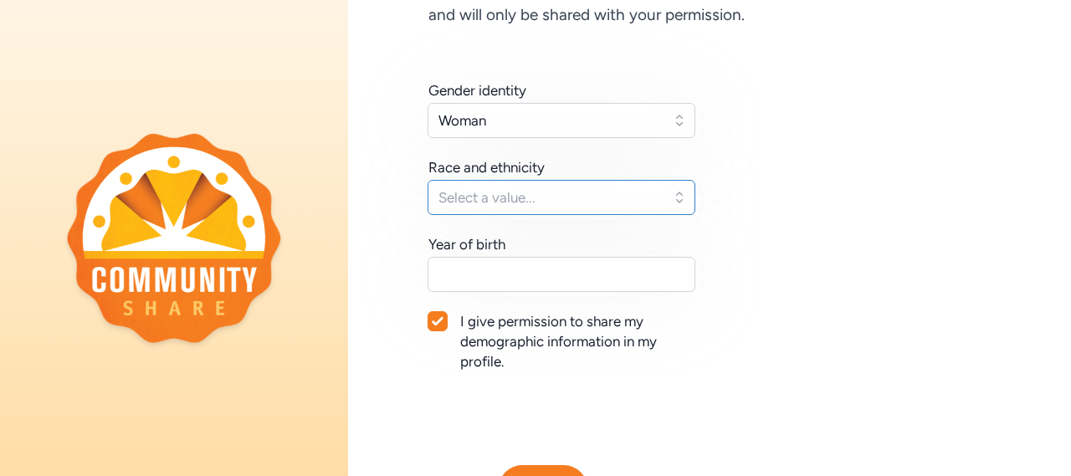
click at [451, 189] on span "Select a value..." at bounding box center [549, 197] width 222 height 20
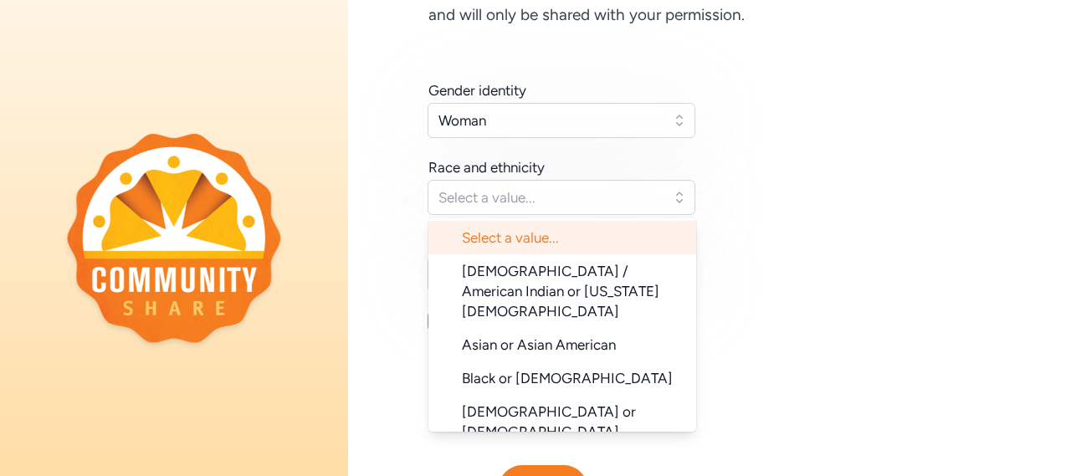
click at [477, 336] on span "Asian or Asian American" at bounding box center [539, 344] width 154 height 17
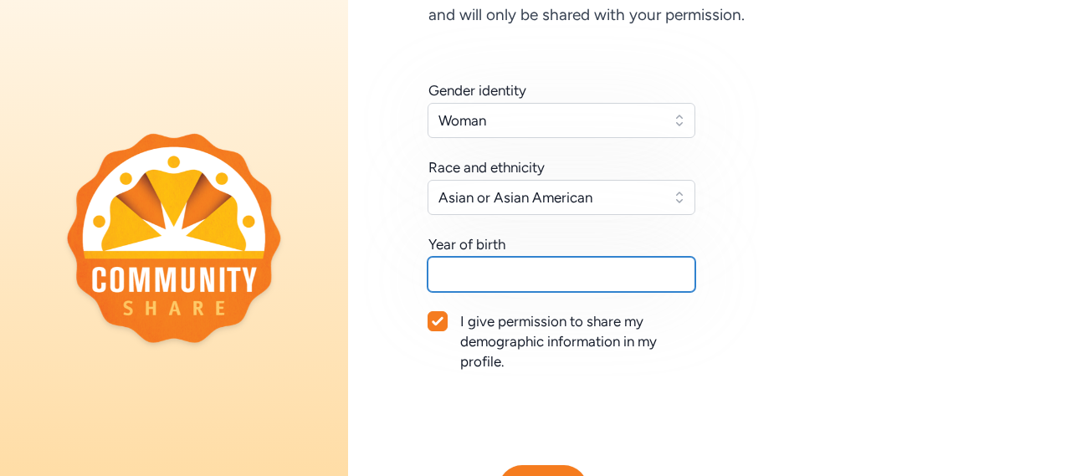
click at [448, 267] on input "text" at bounding box center [561, 274] width 268 height 35
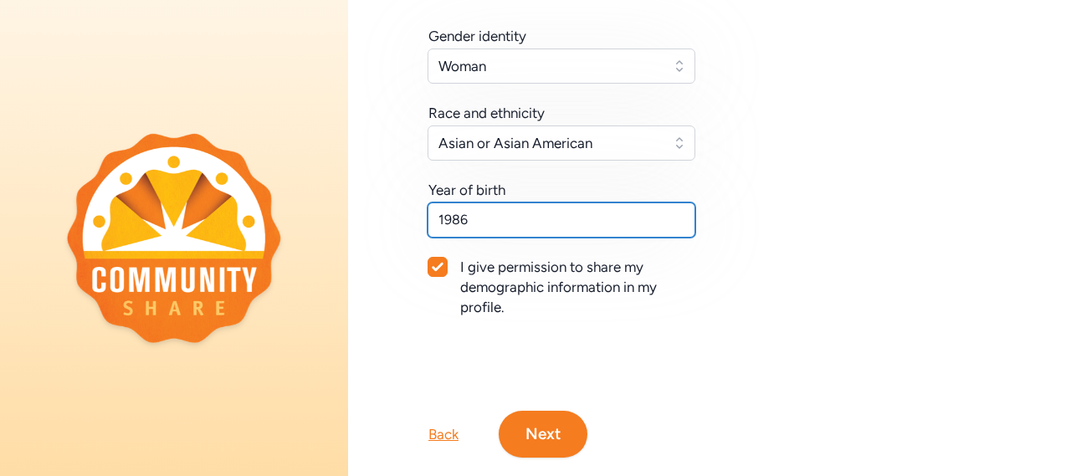
scroll to position [304, 0]
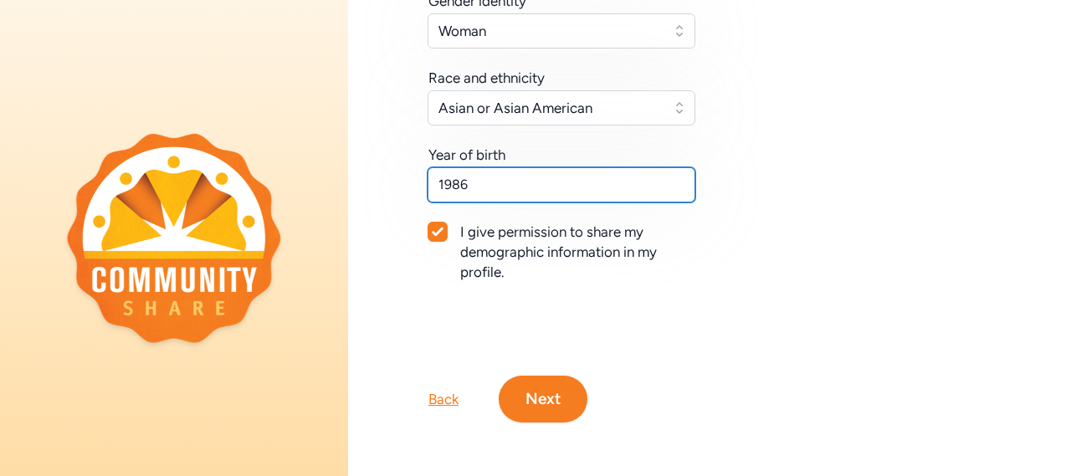
type input "1986"
click at [557, 390] on button "Next" at bounding box center [542, 399] width 89 height 47
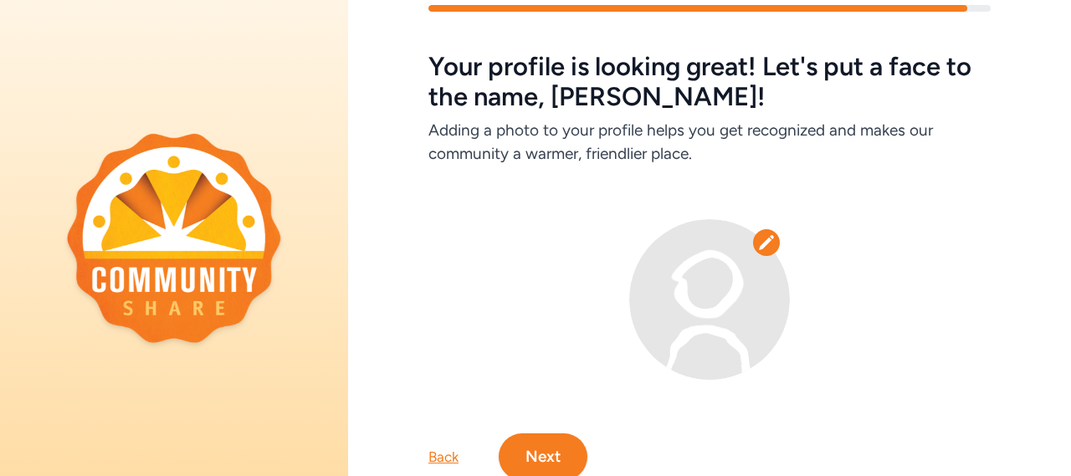
scroll to position [119, 0]
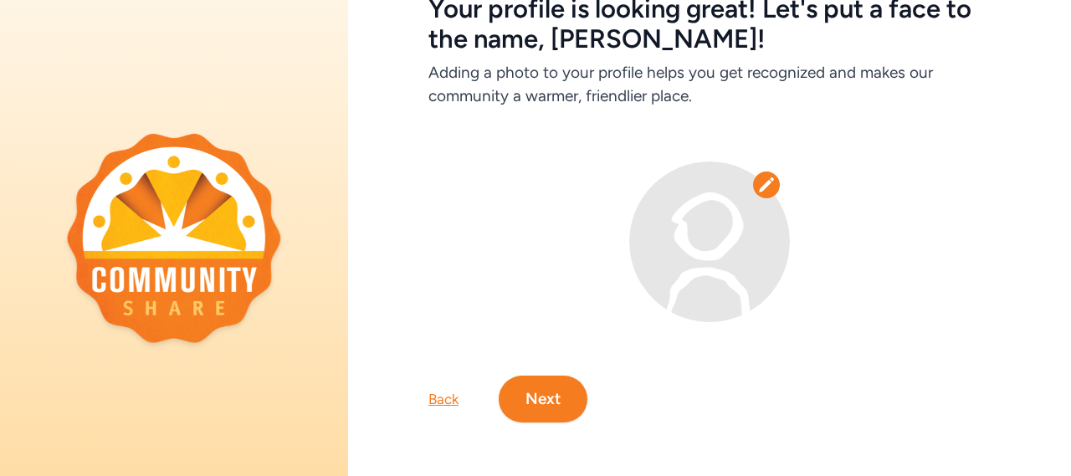
click at [569, 392] on button "Next" at bounding box center [542, 399] width 89 height 47
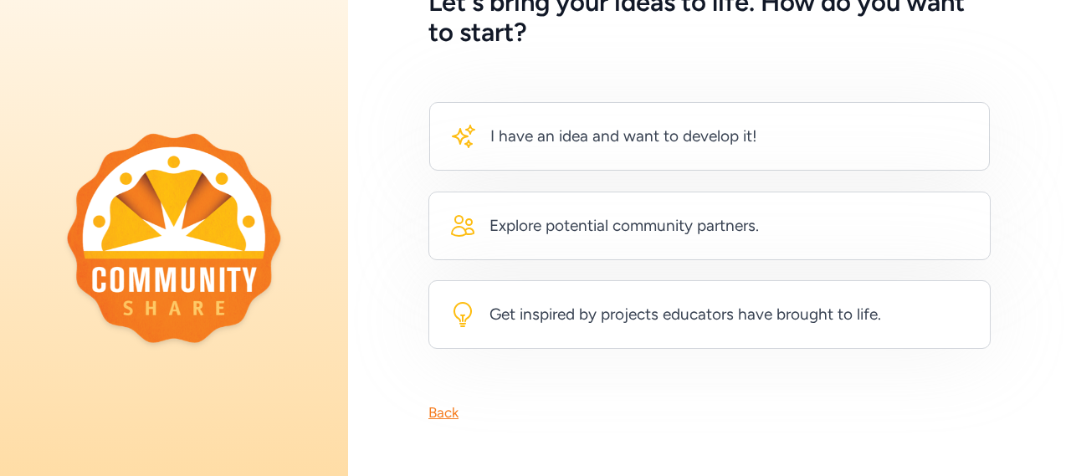
scroll to position [124, 0]
click at [899, 318] on div "Get inspired by projects educators have brought to life." at bounding box center [709, 314] width 562 height 69
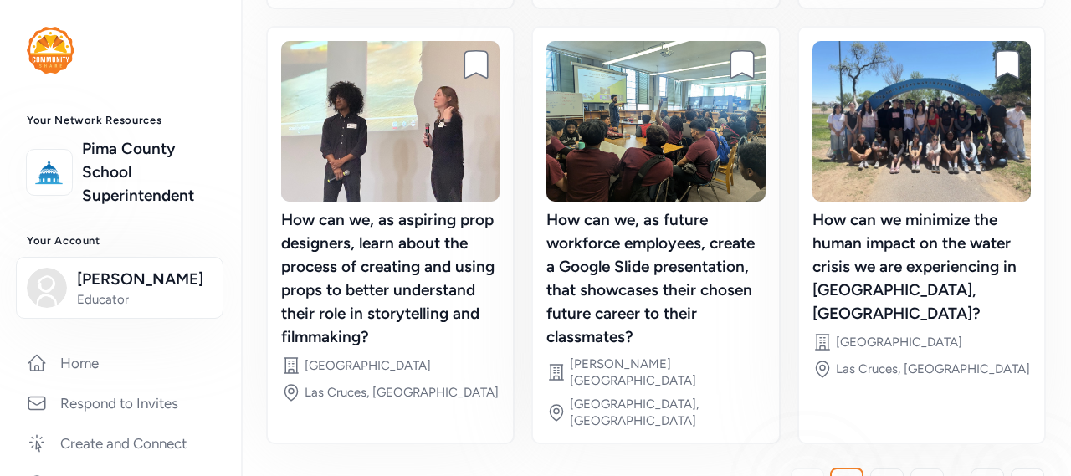
scroll to position [637, 0]
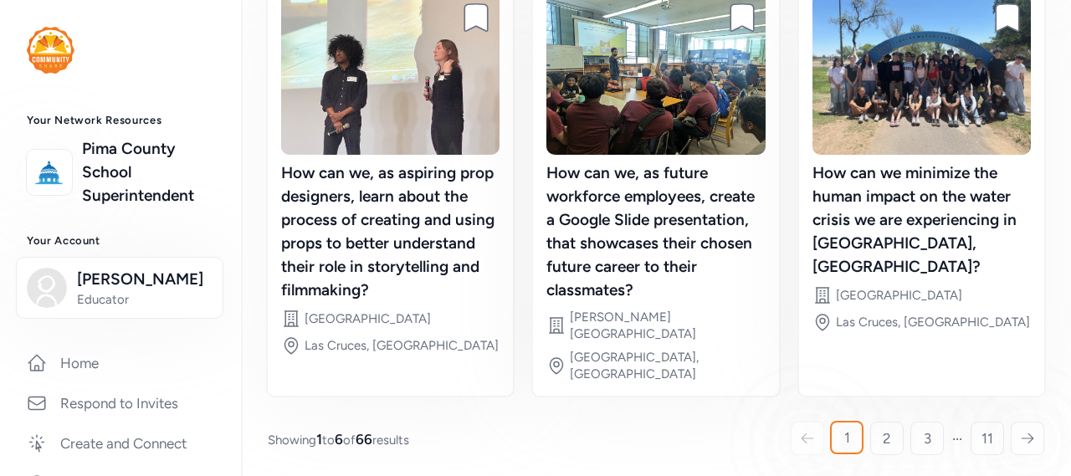
click at [1020, 432] on icon at bounding box center [1027, 438] width 15 height 17
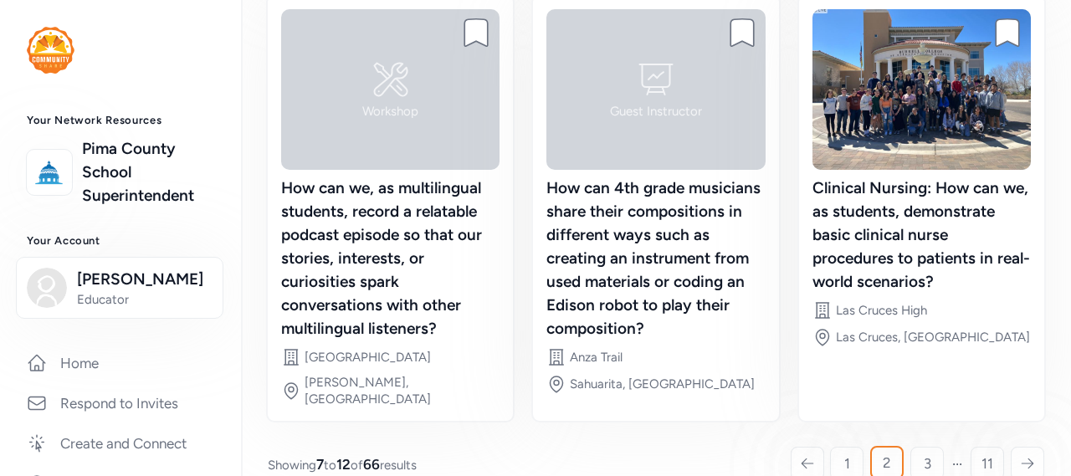
scroll to position [661, 0]
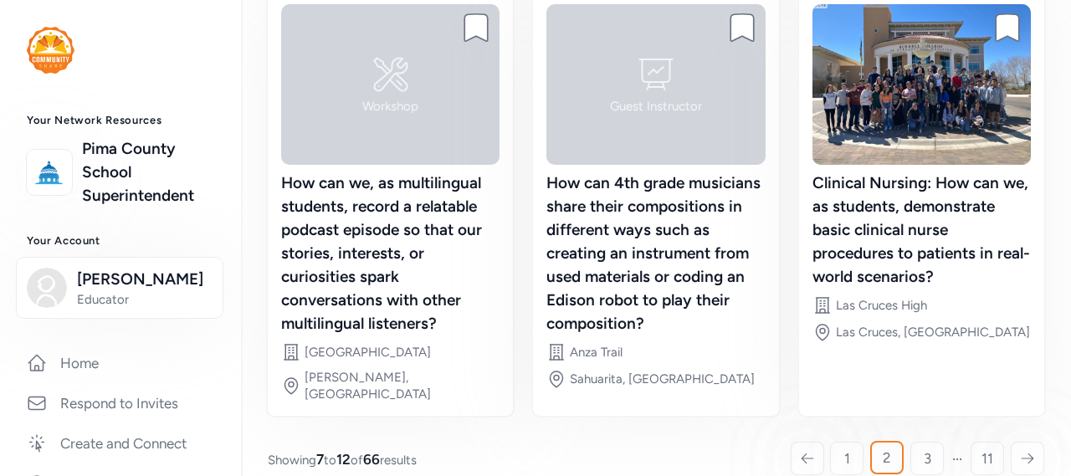
click at [1020, 450] on icon at bounding box center [1027, 458] width 15 height 17
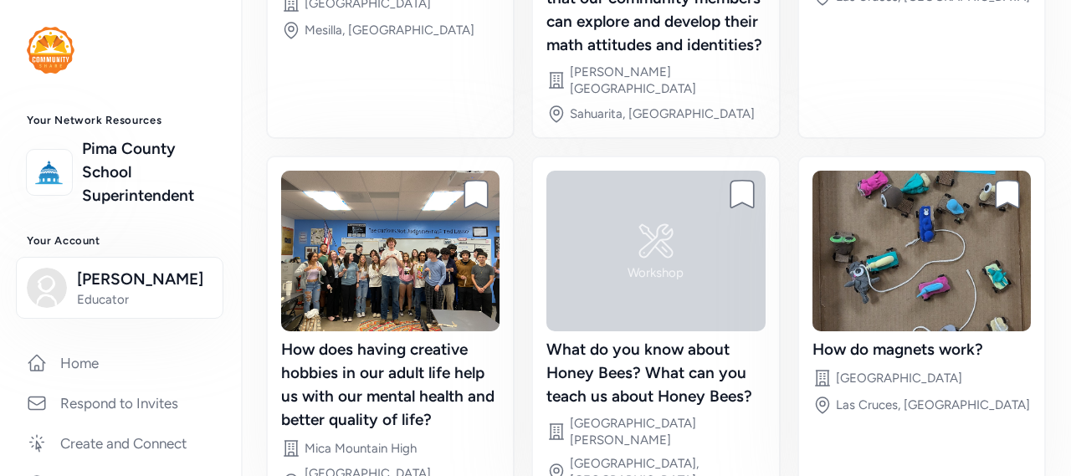
scroll to position [590, 0]
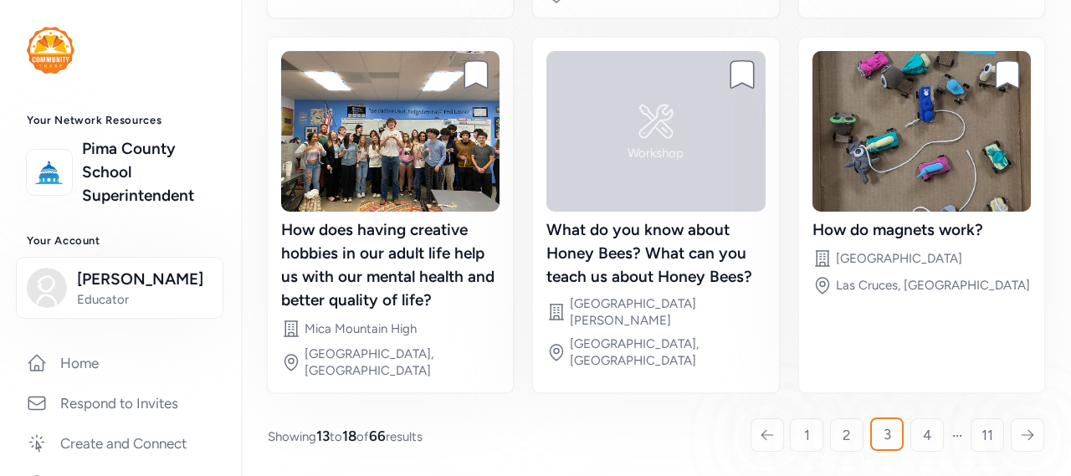
click at [1010, 428] on div at bounding box center [1026, 434] width 33 height 33
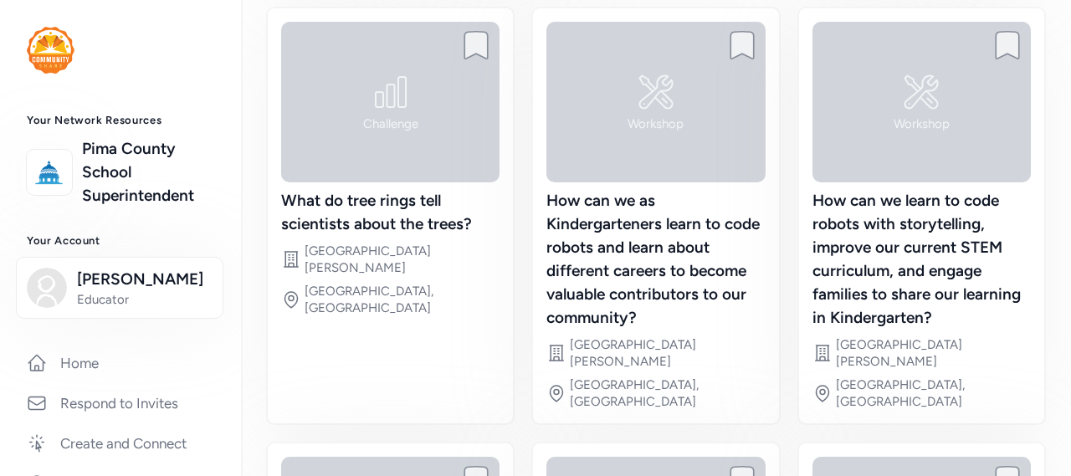
scroll to position [147, 0]
